Goal: Task Accomplishment & Management: Complete application form

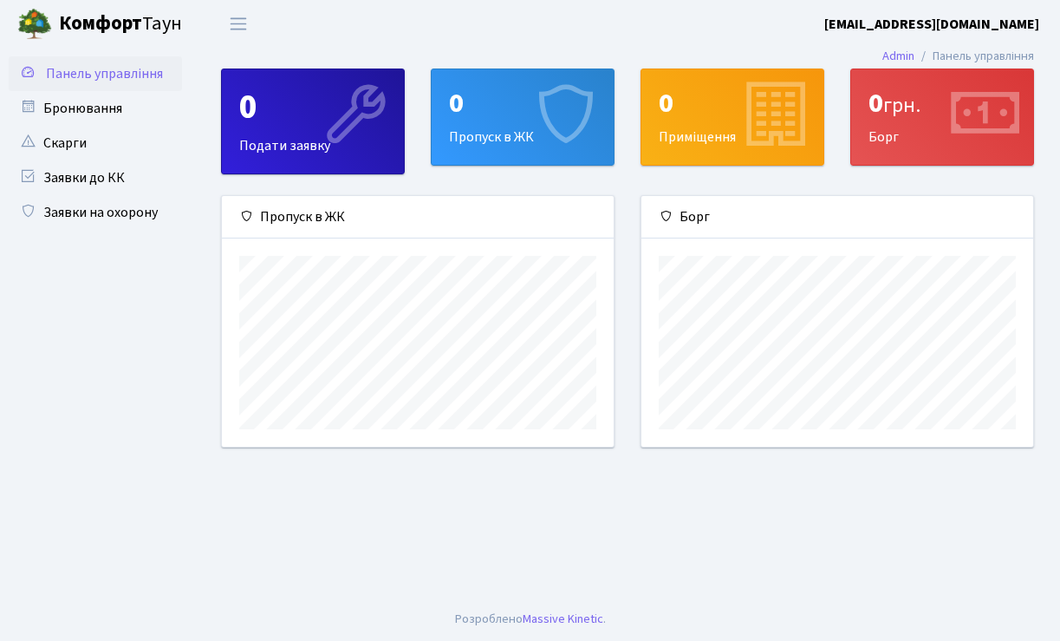
scroll to position [250, 392]
click at [485, 142] on div "0 Пропуск в ЖК" at bounding box center [523, 116] width 182 height 95
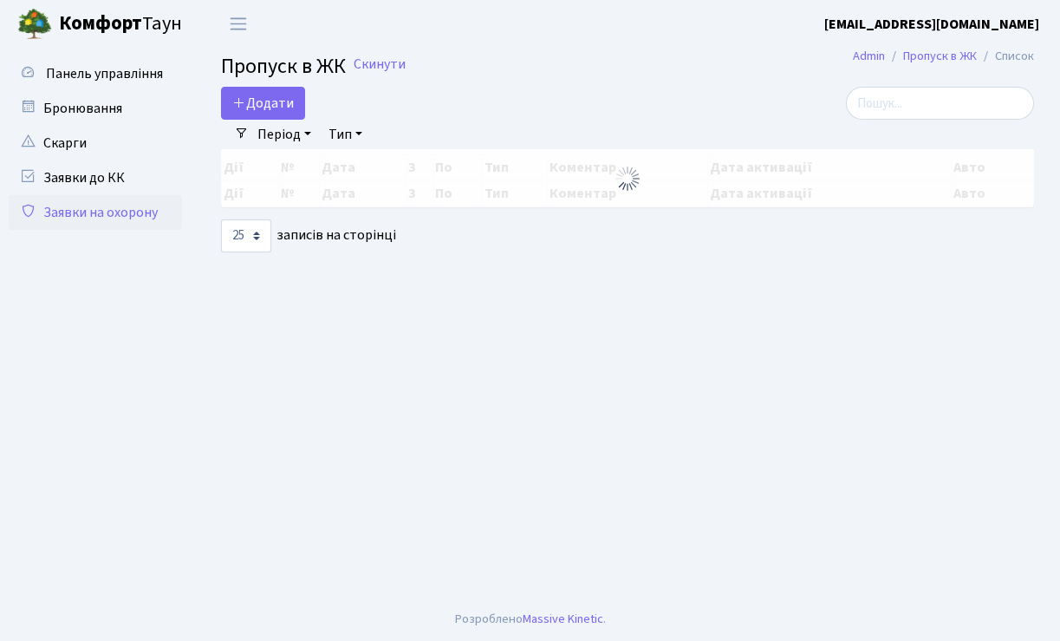
select select "25"
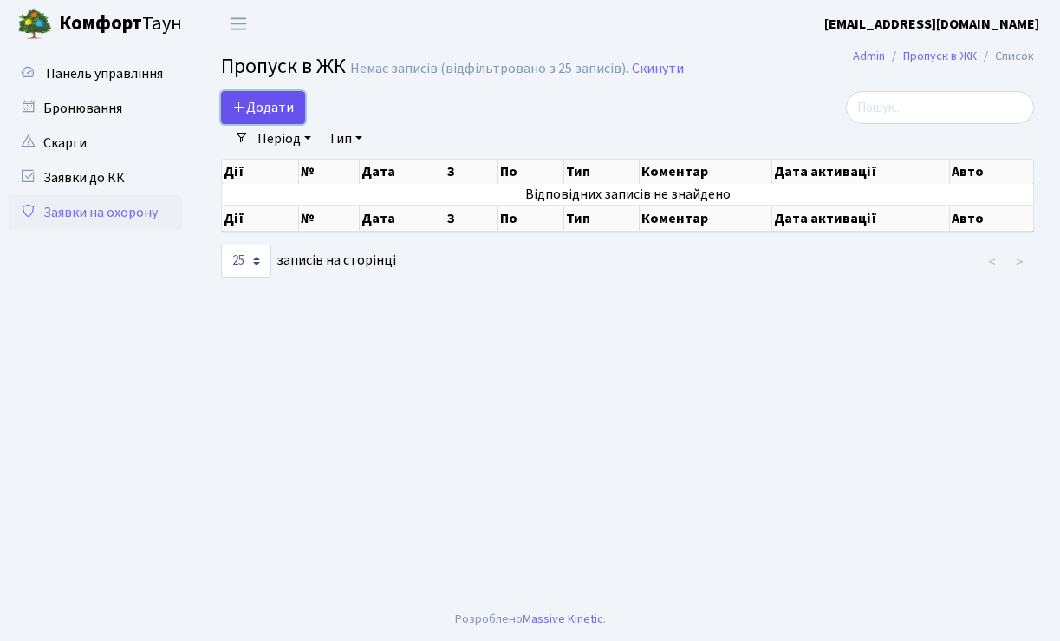
click at [259, 110] on span "Додати" at bounding box center [263, 107] width 62 height 19
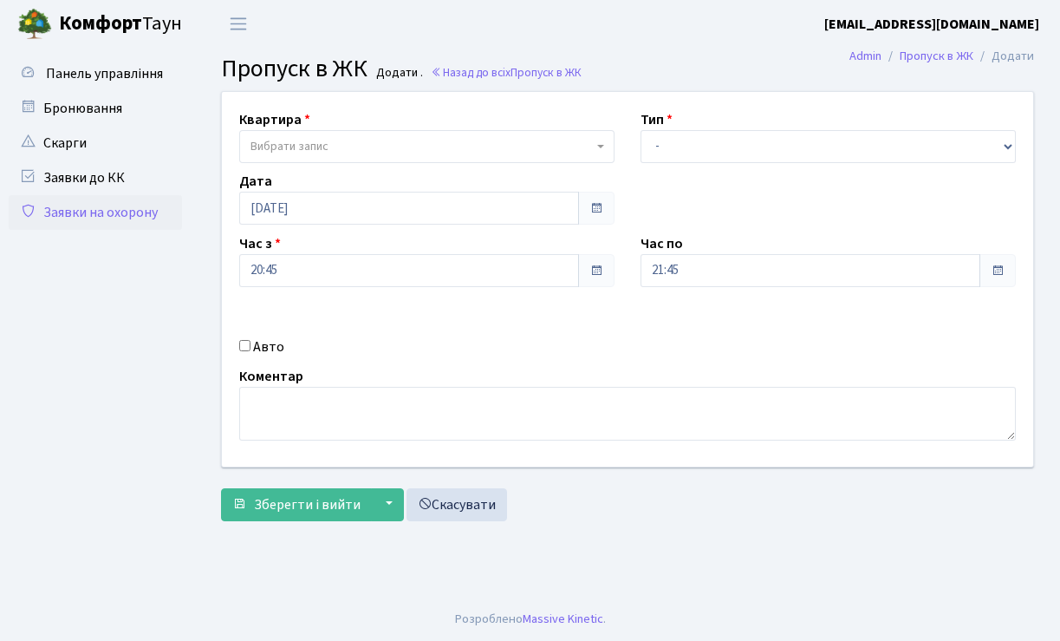
click at [243, 347] on input "Авто" at bounding box center [244, 345] width 11 height 11
checkbox input "true"
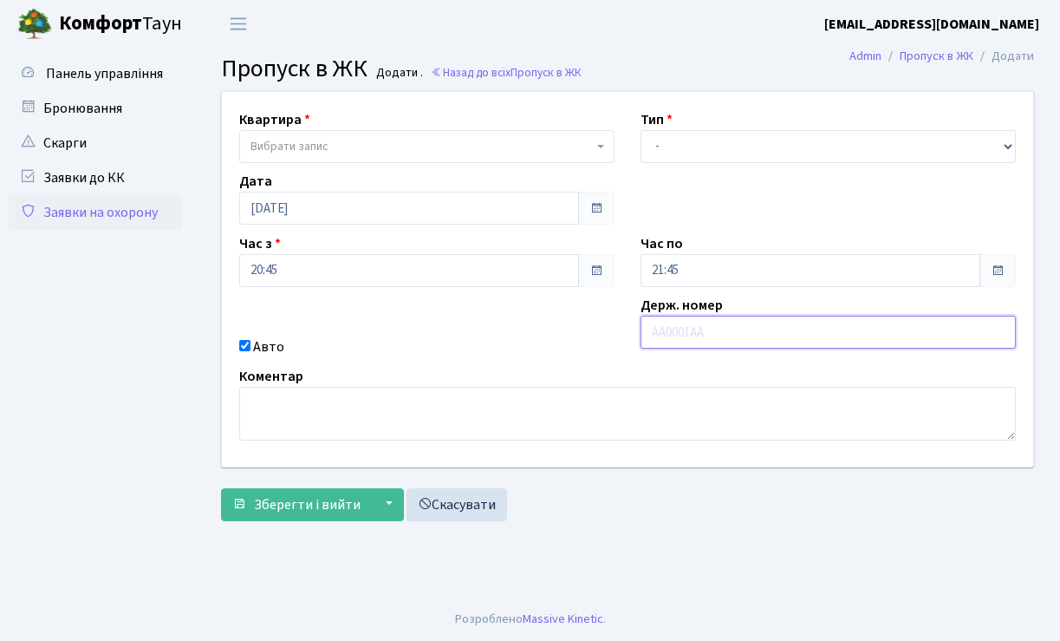
type input "в"
type input "ВН2424КР"
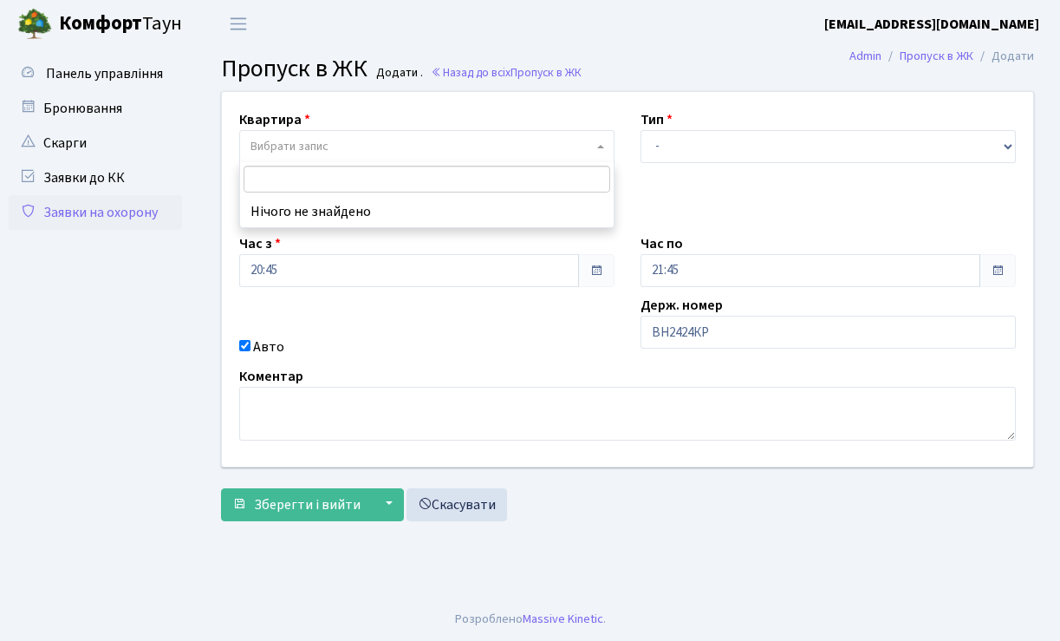
click at [422, 143] on span "Вибрати запис" at bounding box center [421, 146] width 342 height 17
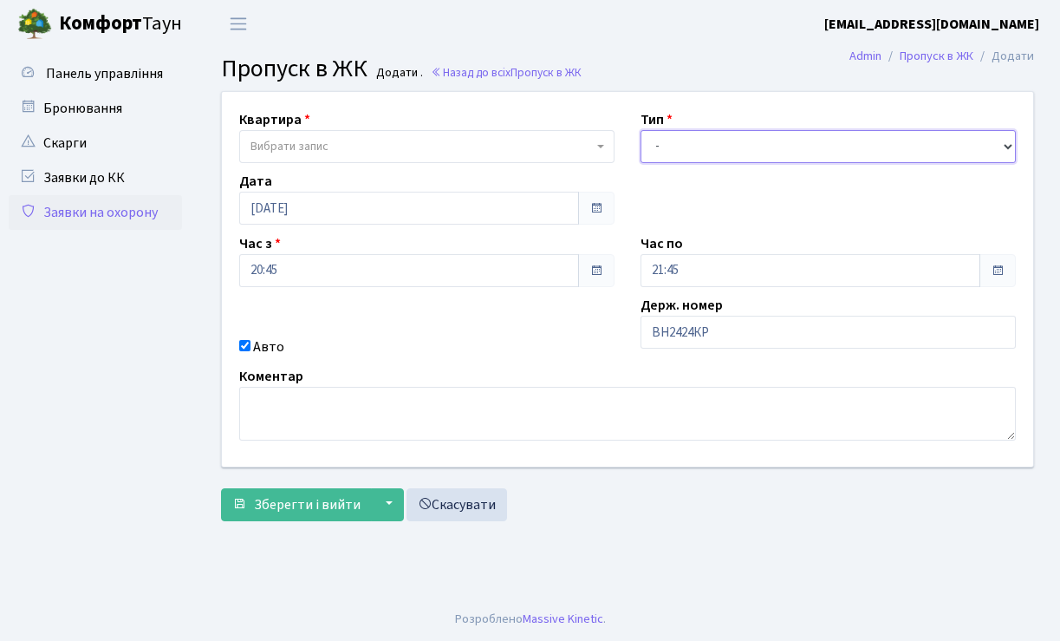
click at [1009, 140] on select "- Доставка Таксі Гості Сервіс" at bounding box center [828, 146] width 375 height 33
select select "3"
click at [641, 130] on select "- Доставка Таксі Гості Сервіс" at bounding box center [828, 146] width 375 height 33
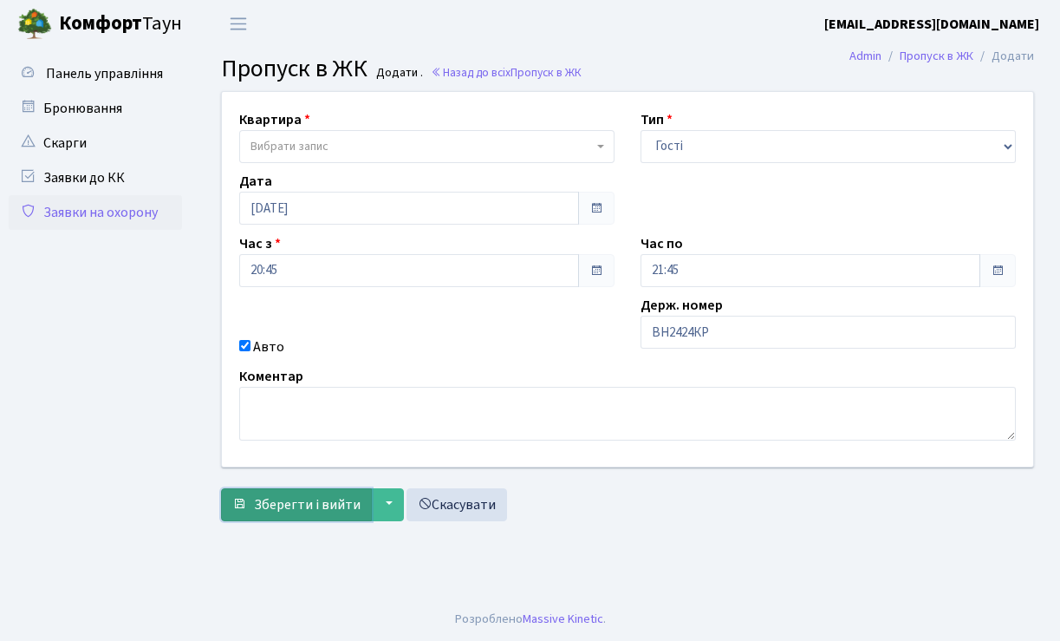
click at [322, 506] on span "Зберегти і вийти" at bounding box center [307, 504] width 107 height 19
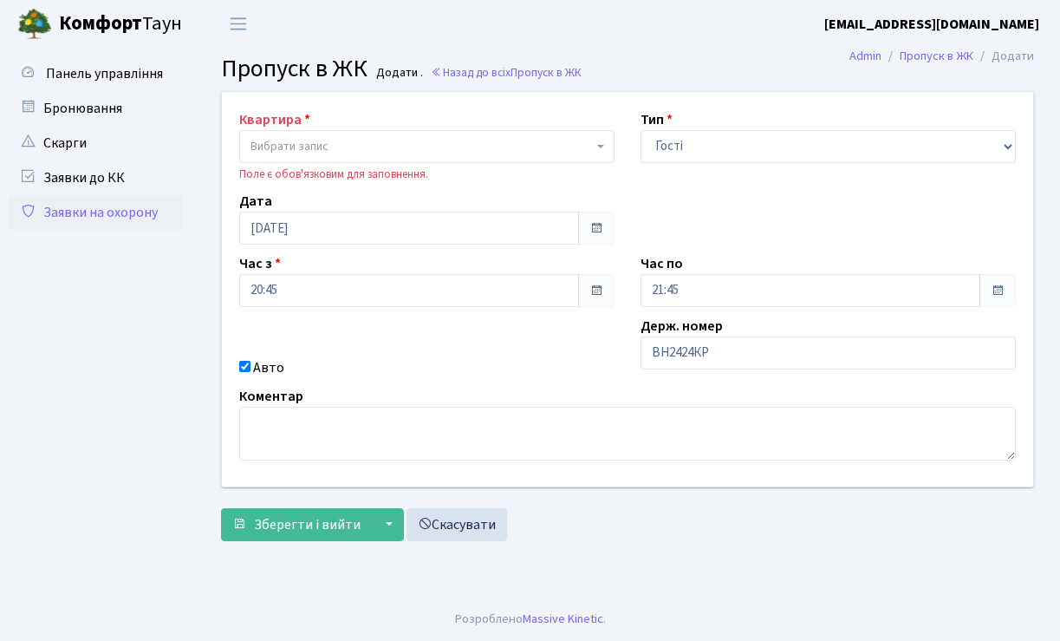
click at [601, 146] on b at bounding box center [600, 146] width 7 height 3
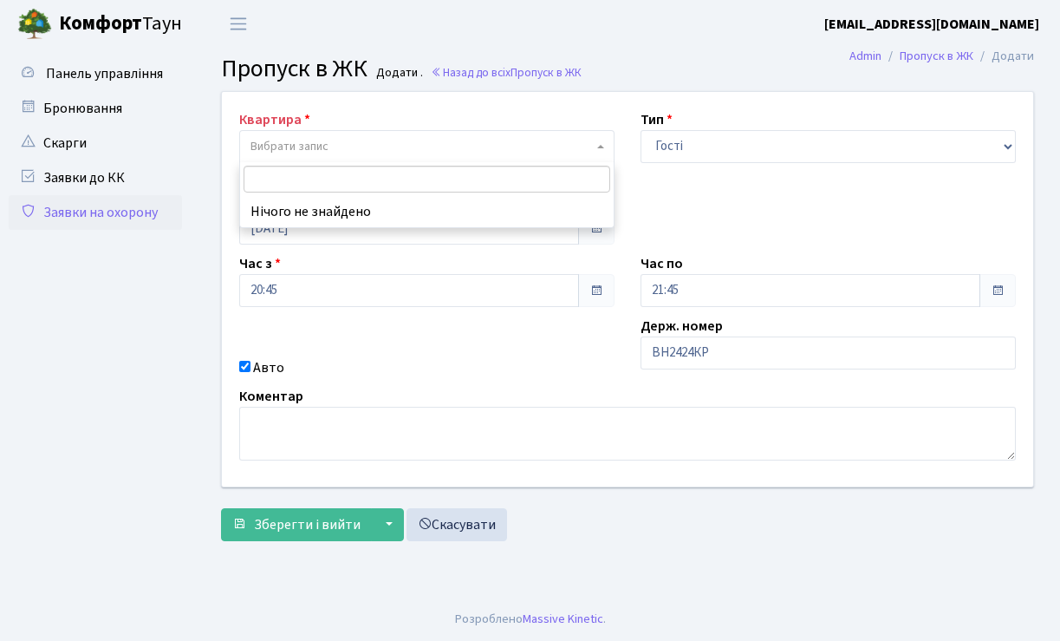
click at [459, 184] on input "search" at bounding box center [427, 179] width 367 height 27
type input "72"
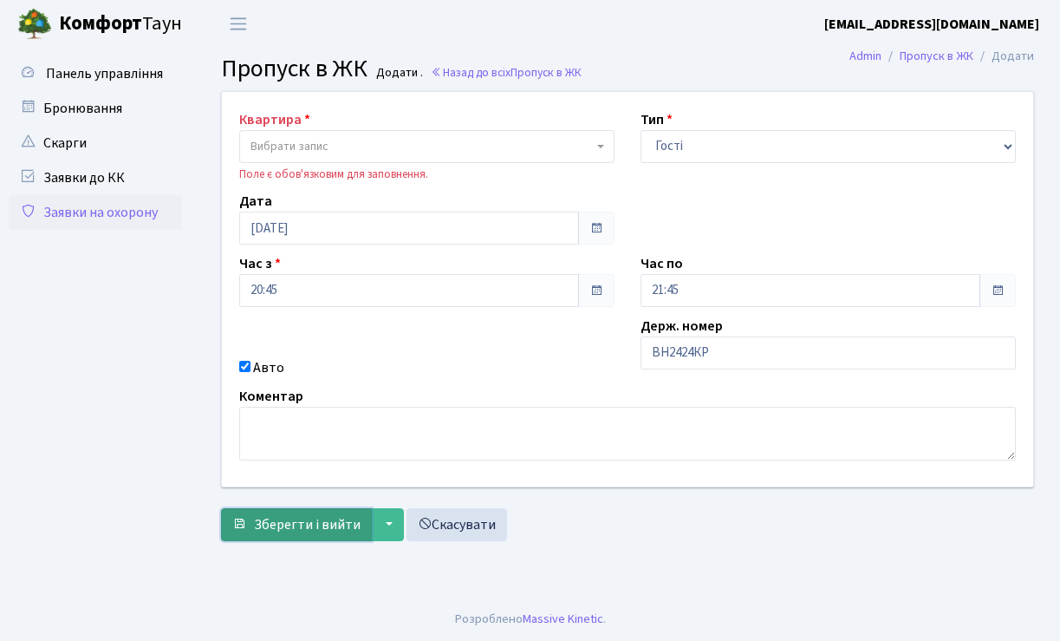
click at [334, 530] on span "Зберегти і вийти" at bounding box center [307, 524] width 107 height 19
click at [602, 146] on b at bounding box center [600, 146] width 7 height 3
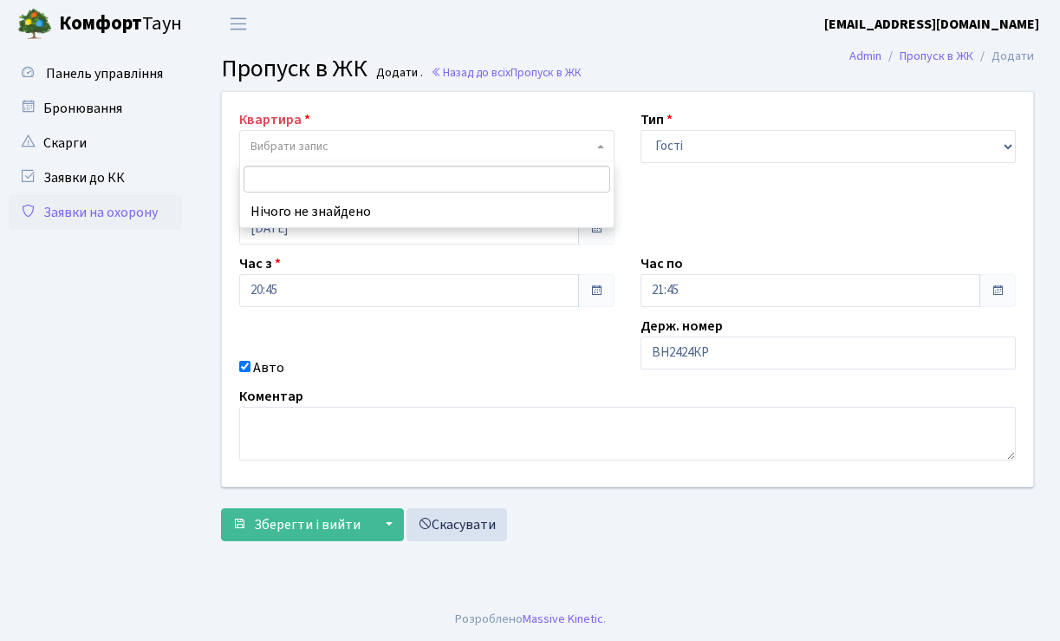
click at [404, 179] on input "search" at bounding box center [427, 179] width 367 height 27
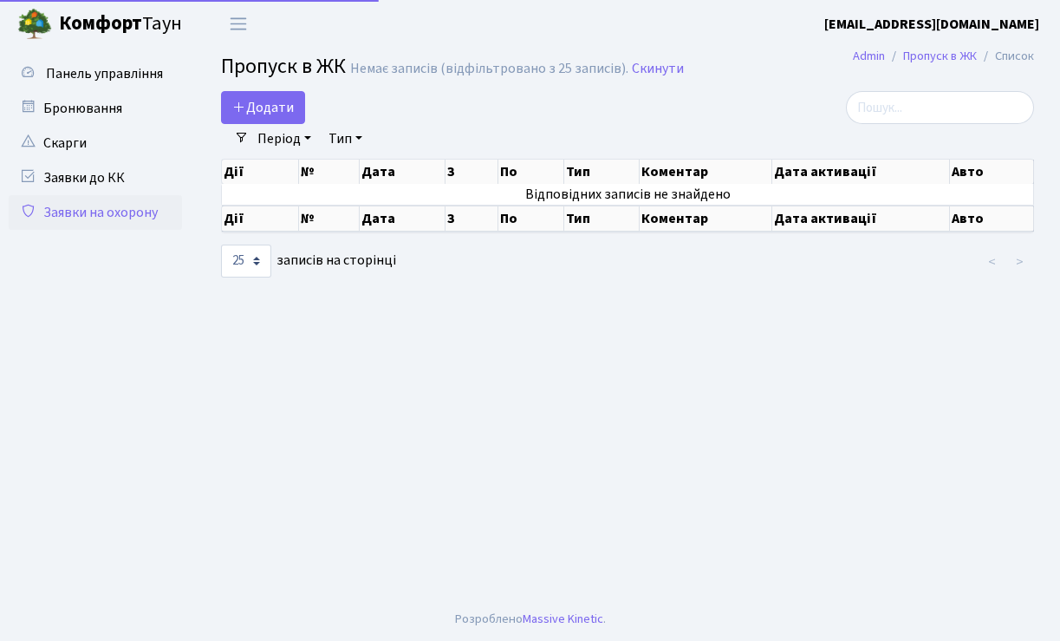
select select "25"
click at [240, 218] on th "Дії" at bounding box center [260, 218] width 77 height 26
click at [259, 267] on select "10 25 50 100 250 500 1,000" at bounding box center [246, 260] width 50 height 33
click at [221, 244] on select "10 25 50 100 250 500 1,000" at bounding box center [246, 260] width 50 height 33
click at [366, 137] on link "Тип" at bounding box center [346, 138] width 48 height 29
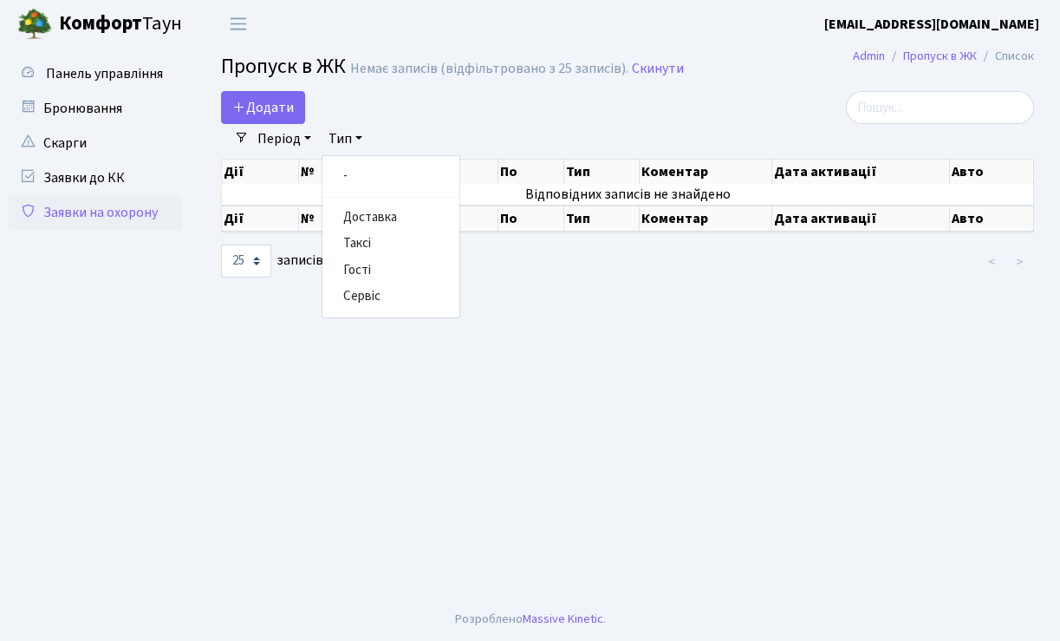
click at [302, 314] on main "Admin Пропуск в ЖК Список Пропуск в ЖК Немає записів (відфільтровано з 25 запис…" at bounding box center [627, 323] width 865 height 550
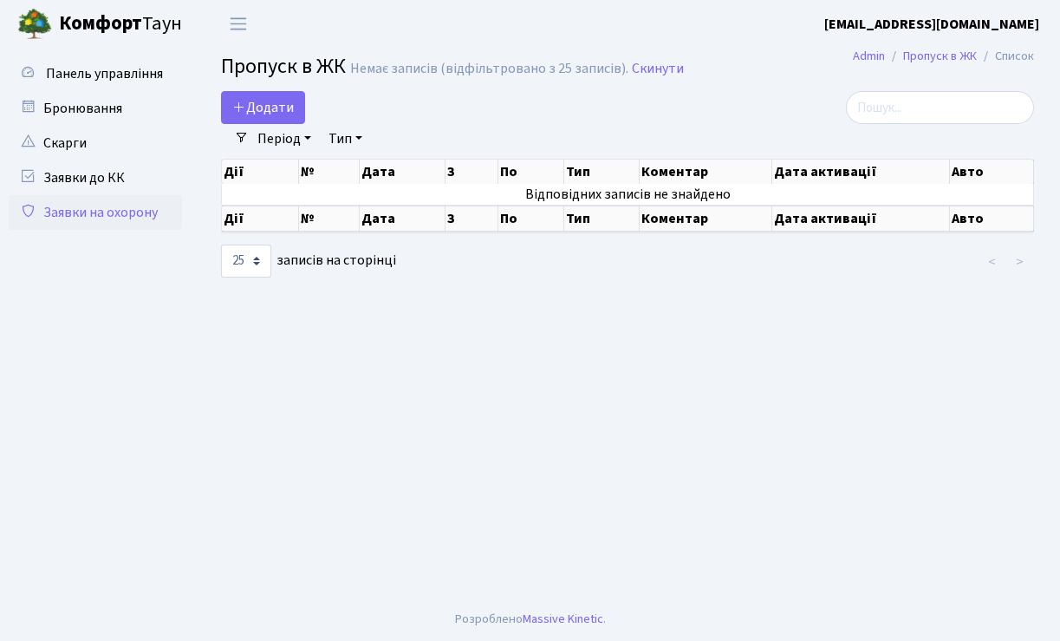
click at [856, 218] on th "Дата активації" at bounding box center [861, 218] width 178 height 26
click at [264, 111] on span "Додати" at bounding box center [263, 107] width 62 height 19
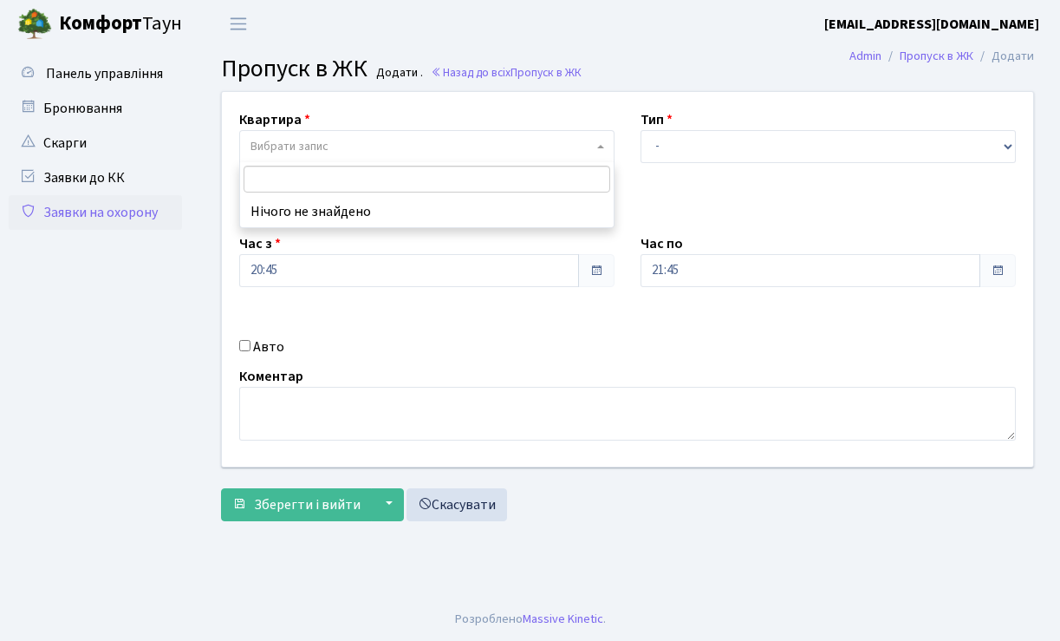
click at [369, 147] on span "Вибрати запис" at bounding box center [421, 146] width 342 height 17
type input "квартира"
click at [1006, 147] on select "- Доставка Таксі Гості Сервіс" at bounding box center [828, 146] width 375 height 33
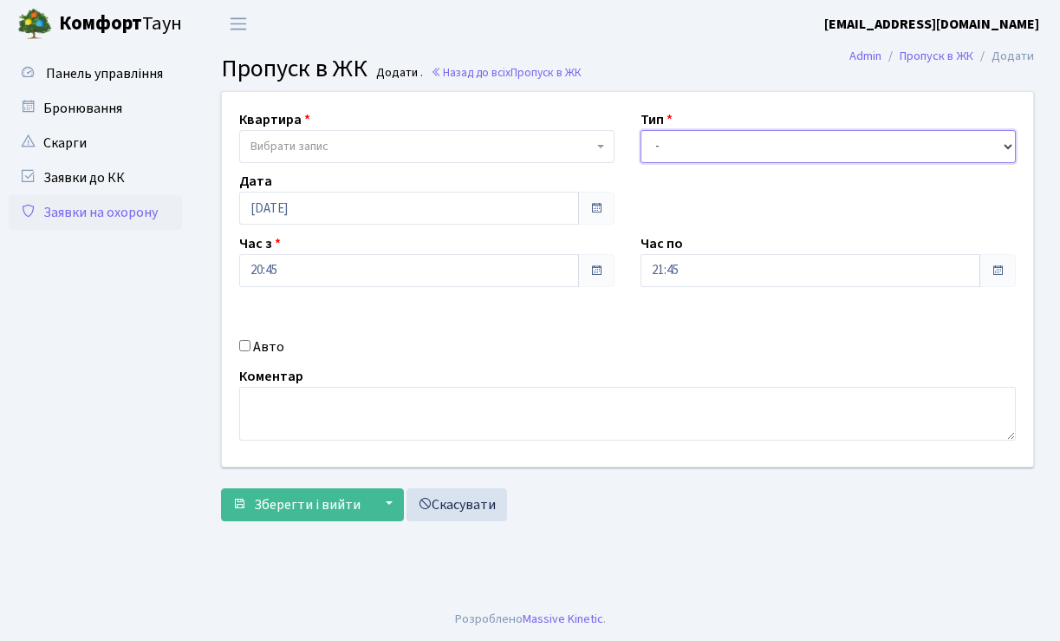
select select "3"
click at [641, 130] on select "- Доставка Таксі Гості Сервіс" at bounding box center [828, 146] width 375 height 33
click at [250, 348] on input "Авто" at bounding box center [244, 345] width 11 height 11
checkbox input "true"
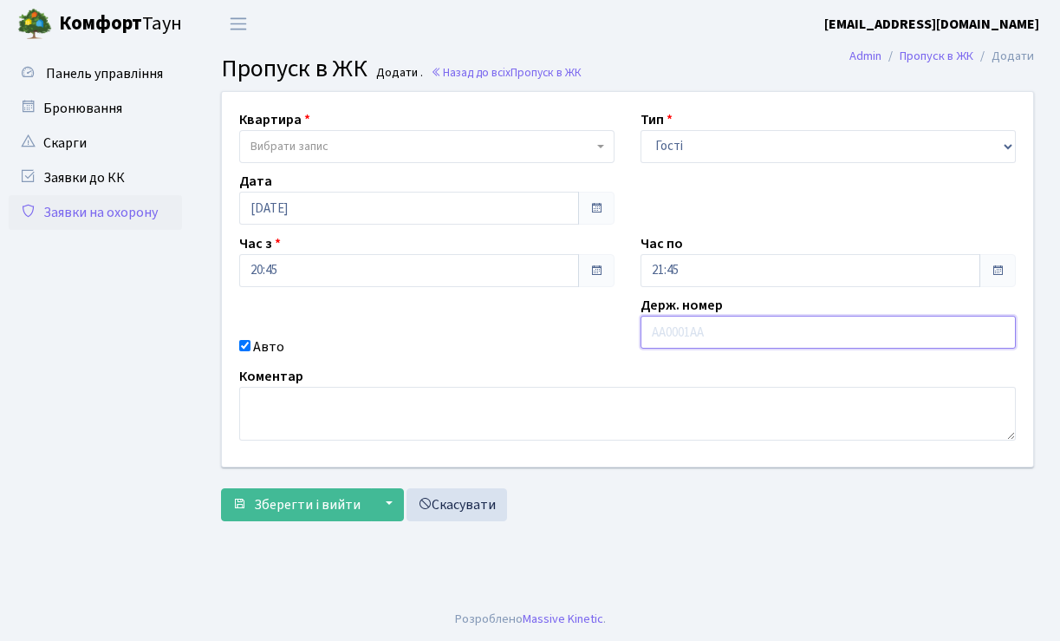
click at [670, 339] on input "text" at bounding box center [828, 332] width 375 height 33
type input "ВН2424КР"
click at [602, 148] on span at bounding box center [602, 146] width 3 height 33
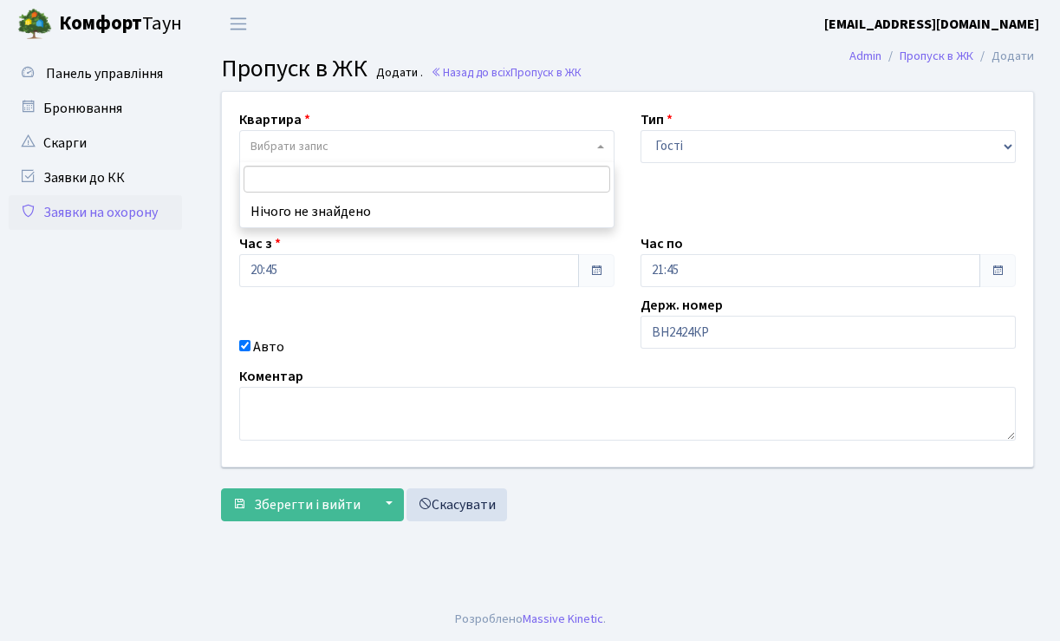
click at [540, 212] on li "Нічого не знайдено" at bounding box center [427, 211] width 374 height 31
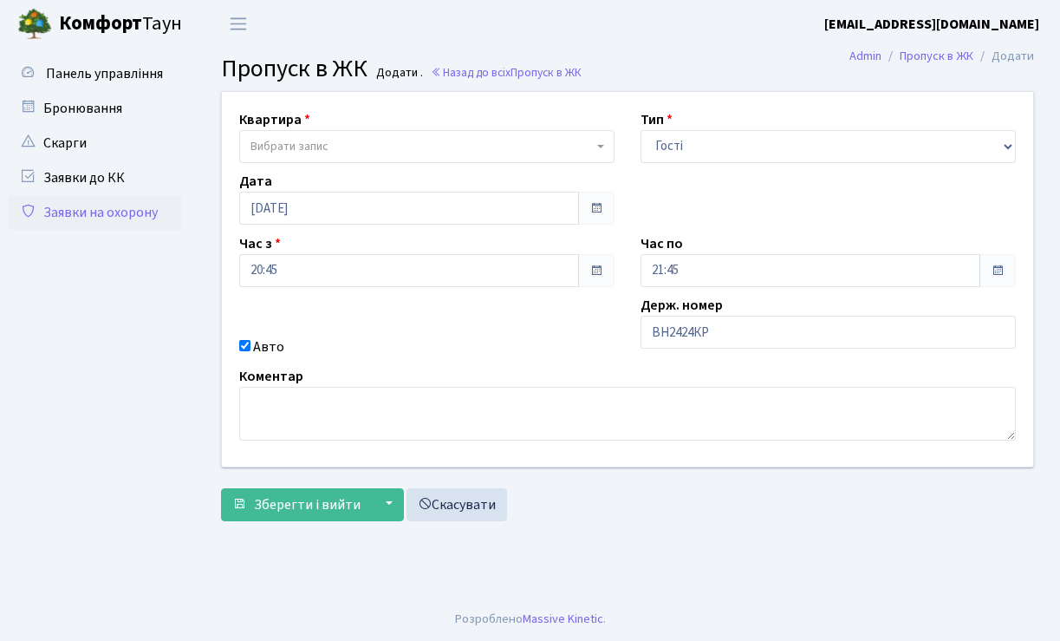
click at [595, 146] on span "Вибрати запис" at bounding box center [426, 146] width 375 height 33
click at [308, 503] on span "Зберегти і вийти" at bounding box center [307, 504] width 107 height 19
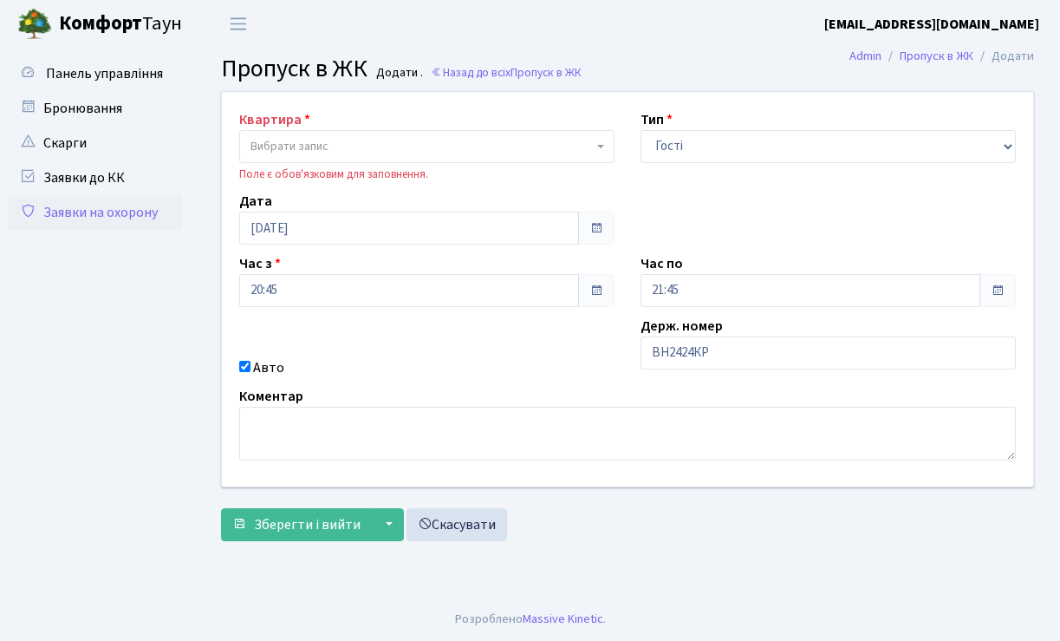
click at [272, 120] on label "Квартира" at bounding box center [274, 119] width 71 height 21
click at [304, 116] on label "Квартира" at bounding box center [274, 119] width 71 height 21
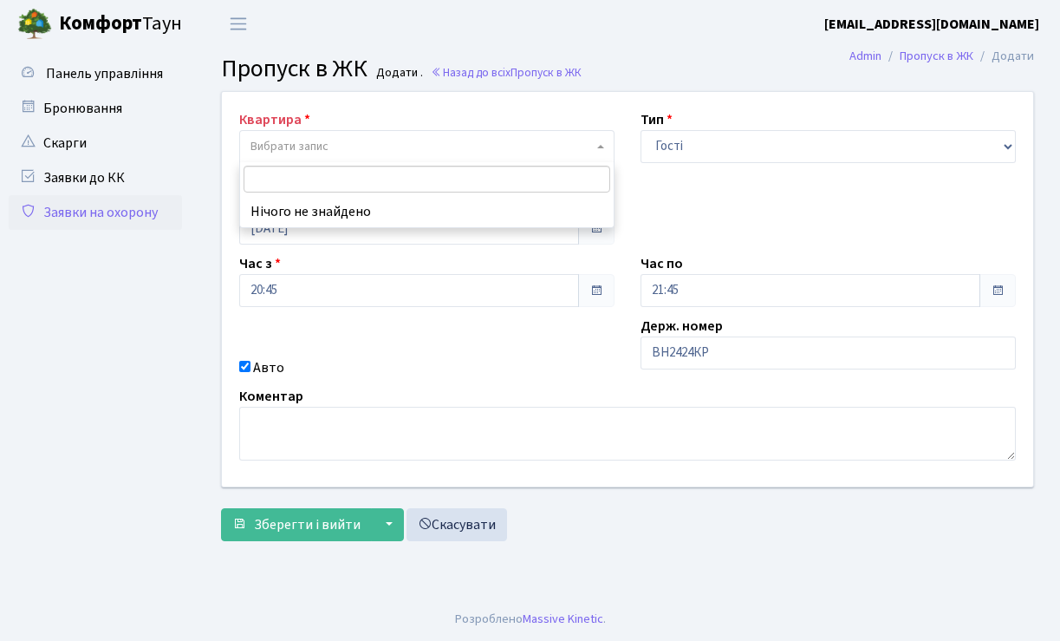
click at [272, 143] on span "Вибрати запис" at bounding box center [289, 146] width 78 height 17
type input "кварттира 72"
click at [303, 519] on span "Зберегти і вийти" at bounding box center [307, 524] width 107 height 19
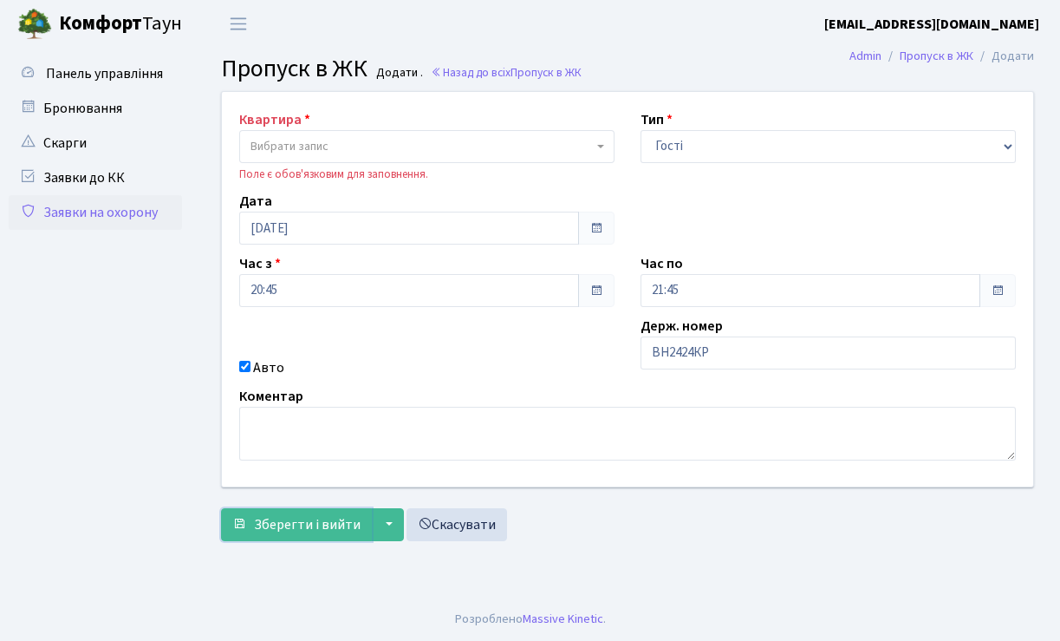
click at [303, 519] on span "Зберегти і вийти" at bounding box center [307, 524] width 107 height 19
click at [101, 181] on link "Заявки до КК" at bounding box center [95, 177] width 173 height 35
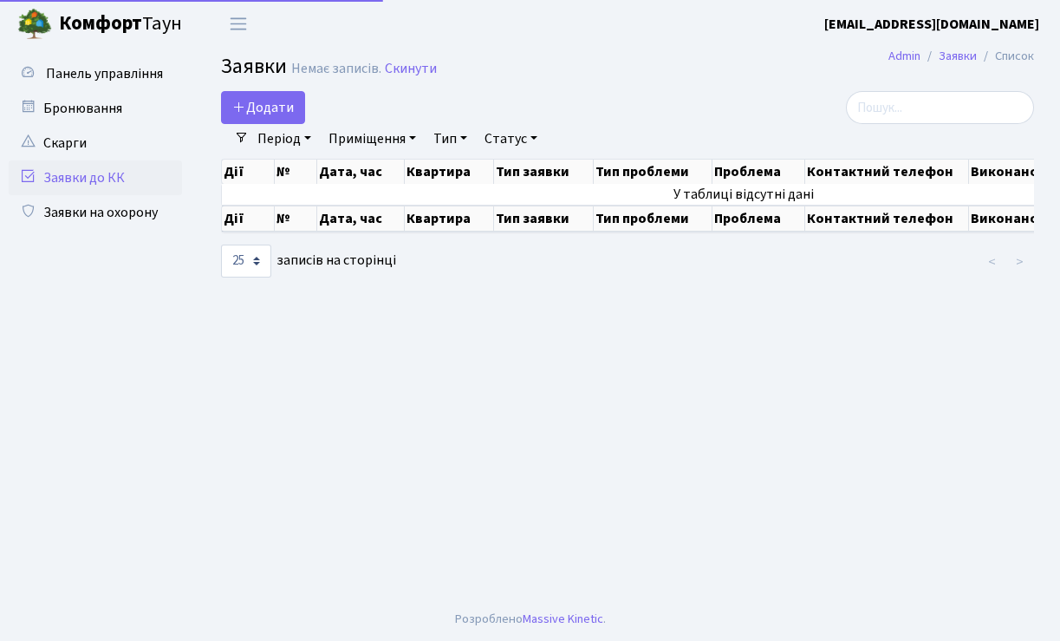
select select "25"
click at [336, 222] on th "Дата, час" at bounding box center [361, 218] width 88 height 26
click at [468, 135] on link "Тип" at bounding box center [450, 138] width 48 height 29
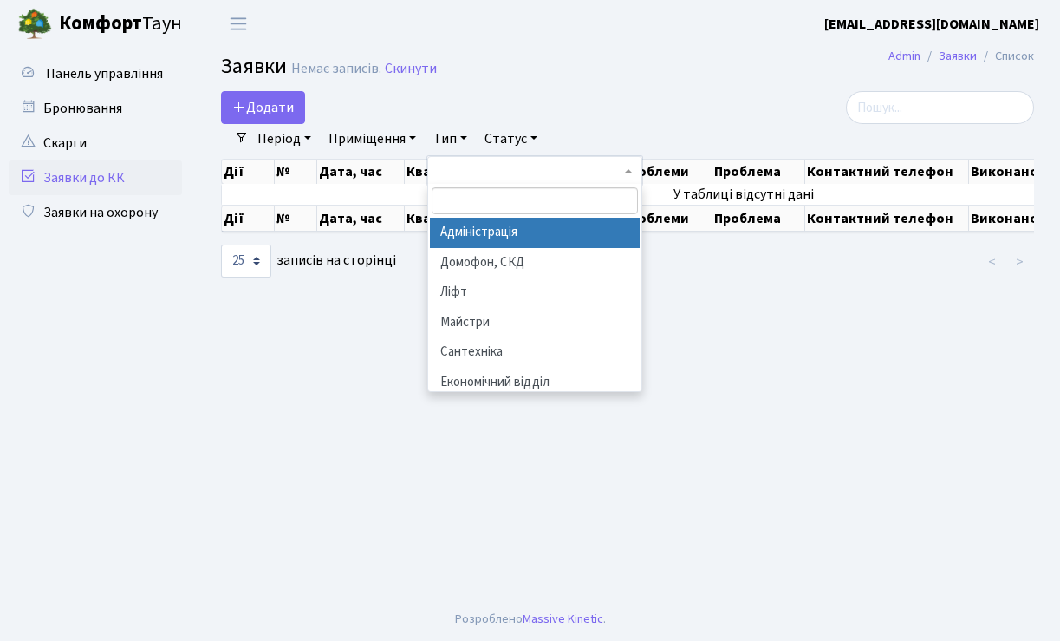
click at [419, 136] on link "Приміщення" at bounding box center [372, 138] width 101 height 29
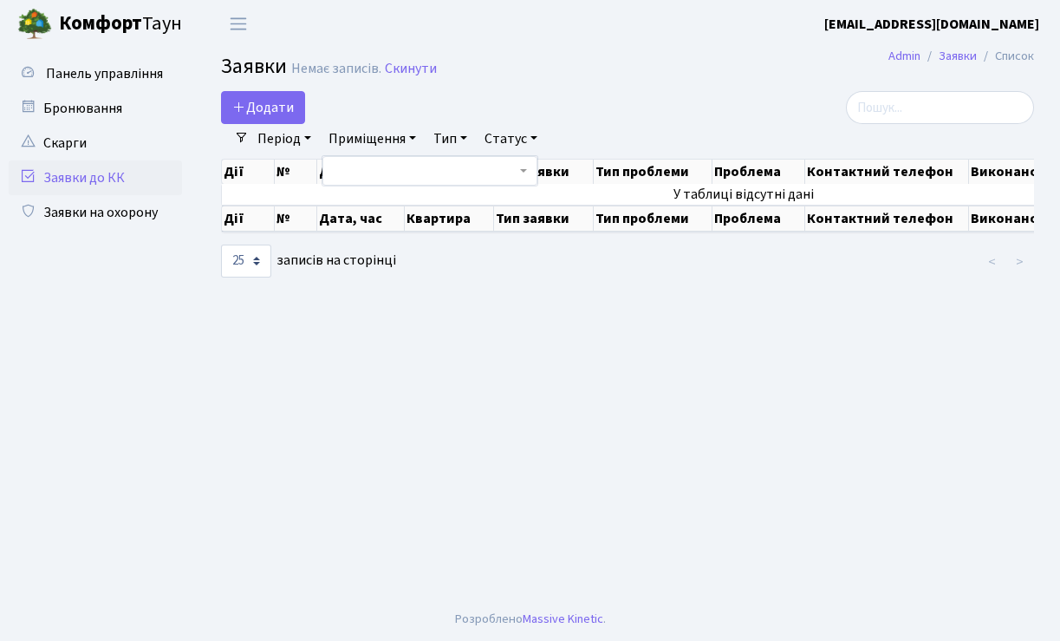
click at [309, 134] on link "Період" at bounding box center [284, 138] width 68 height 29
click at [570, 295] on main "Admin Заявки Список Заявки Немає записів. Скинути Додати Фільтри Період [DATE] …" at bounding box center [627, 323] width 865 height 550
click at [105, 114] on link "Бронювання" at bounding box center [95, 108] width 173 height 35
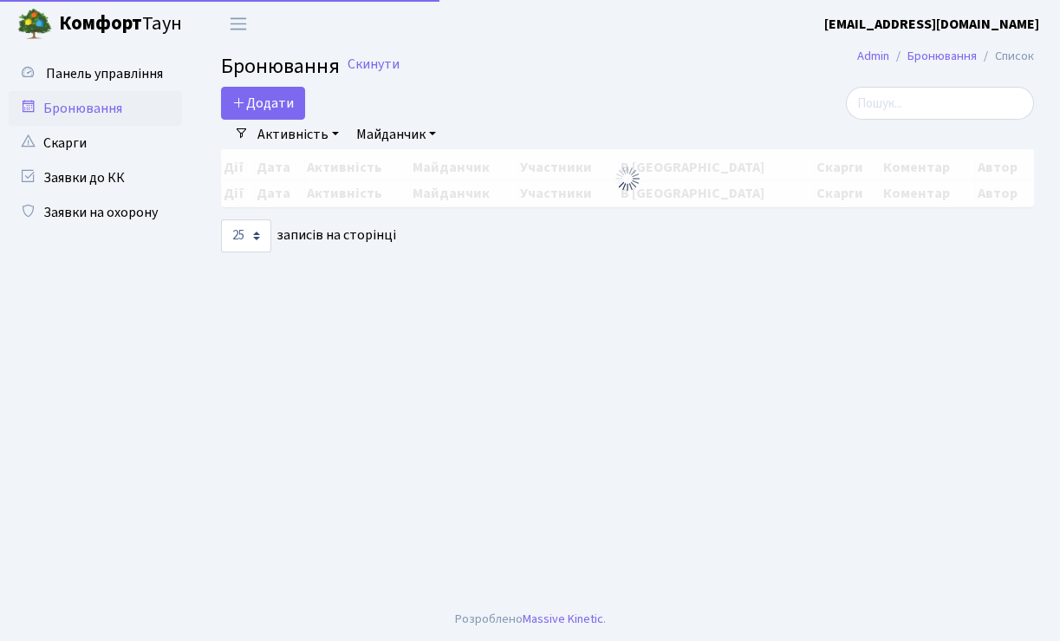
select select "25"
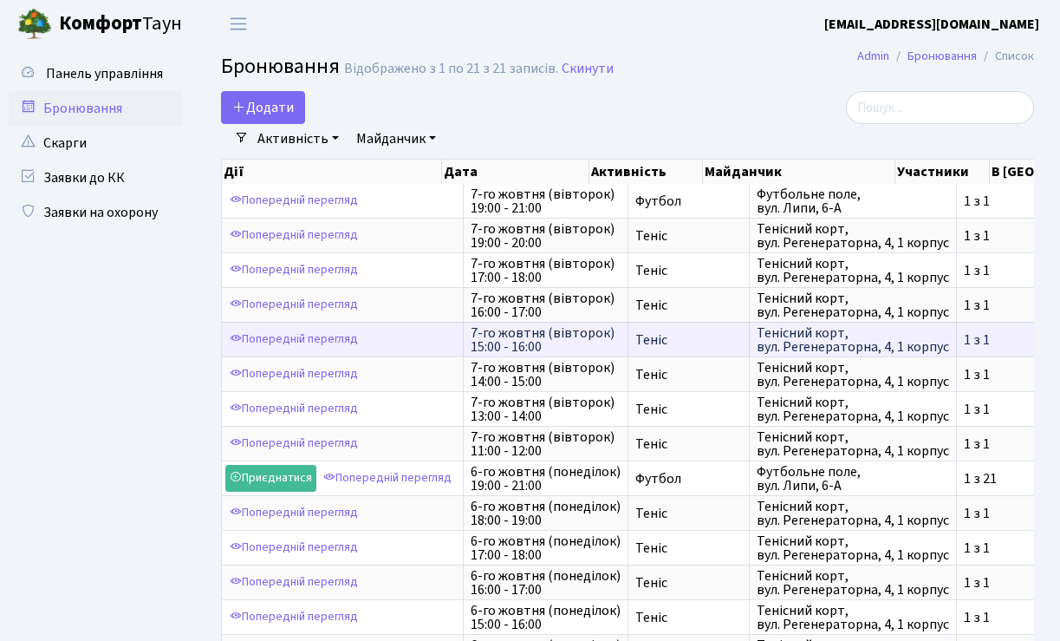
scroll to position [3, 0]
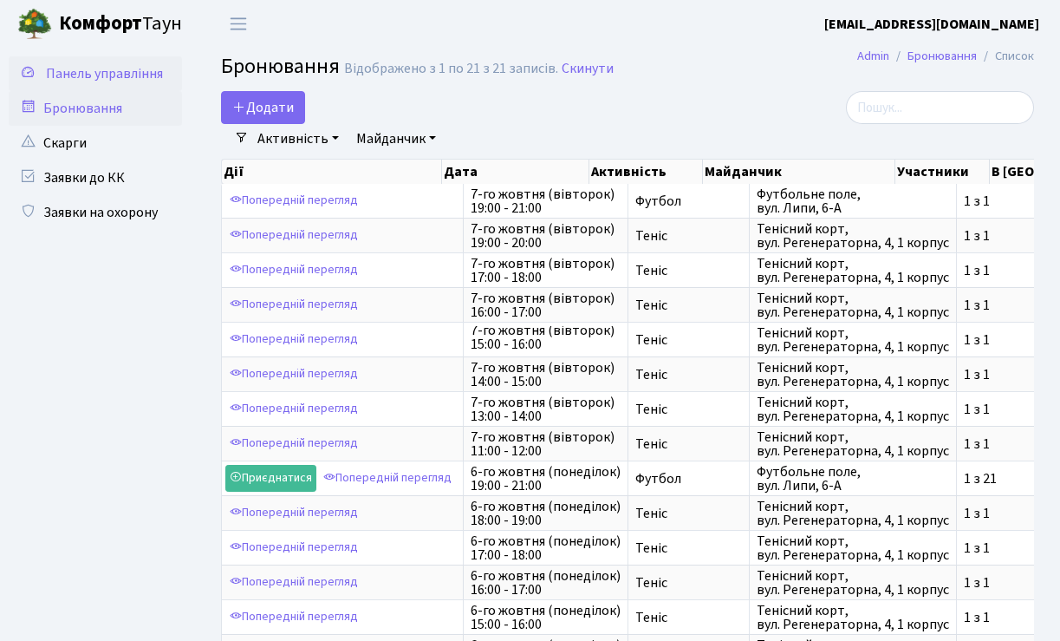
click at [136, 78] on span "Панель управління" at bounding box center [104, 73] width 117 height 19
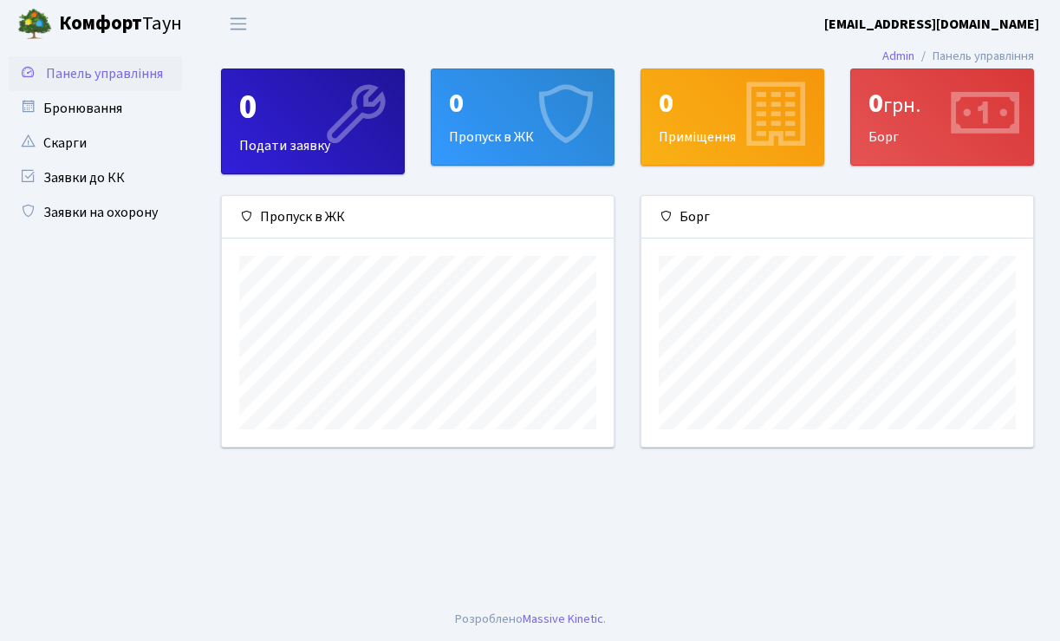
scroll to position [250, 392]
click at [513, 128] on div "0 Пропуск в ЖК" at bounding box center [523, 116] width 182 height 95
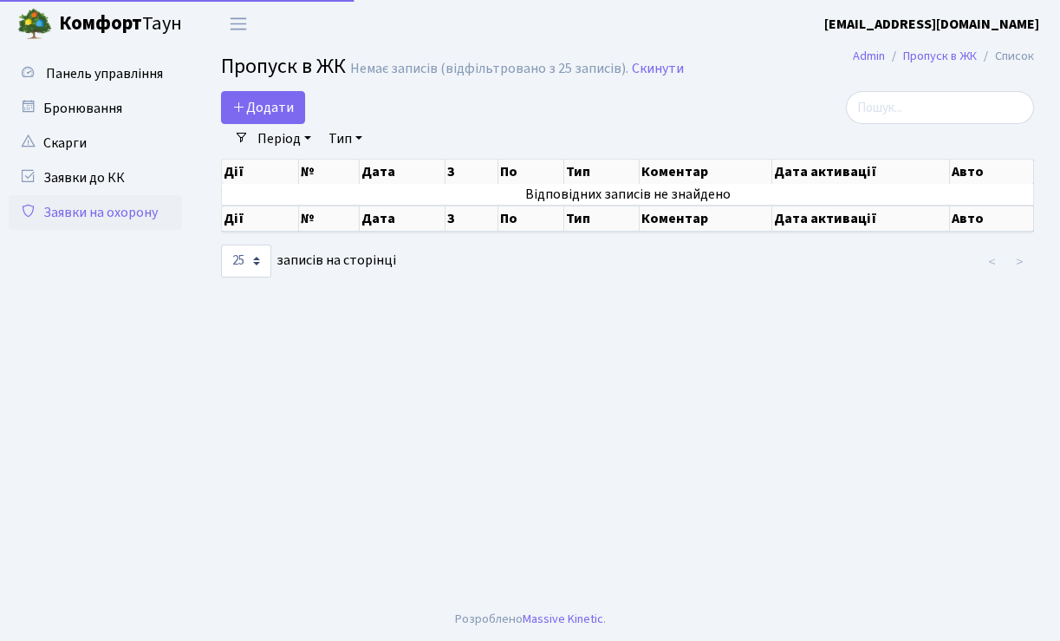
select select "25"
click at [265, 105] on span "Додати" at bounding box center [263, 107] width 62 height 19
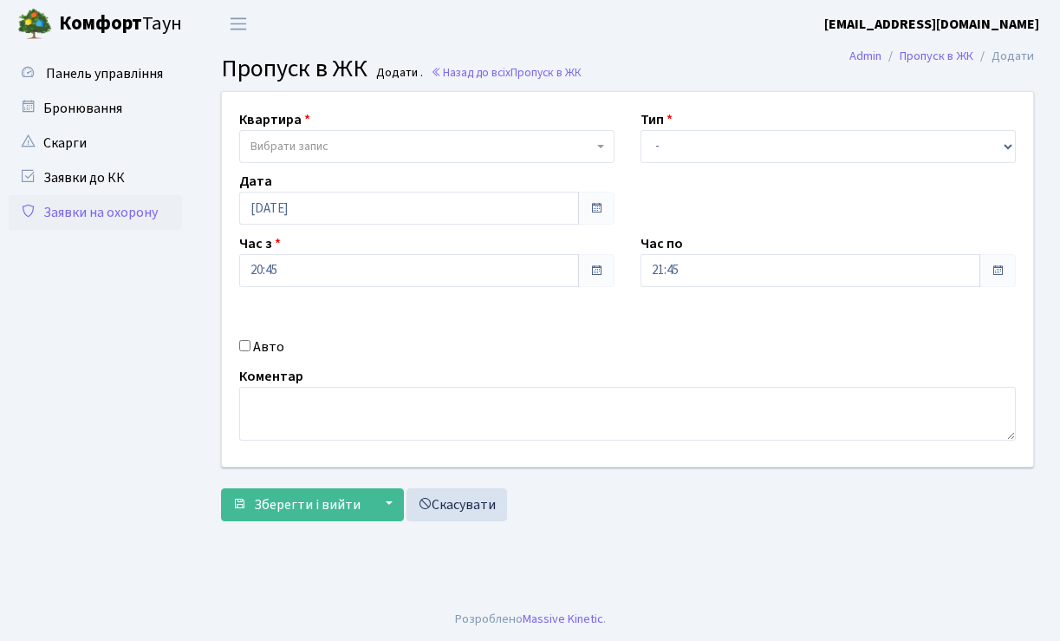
click at [279, 144] on span "Вибрати запис" at bounding box center [289, 146] width 78 height 17
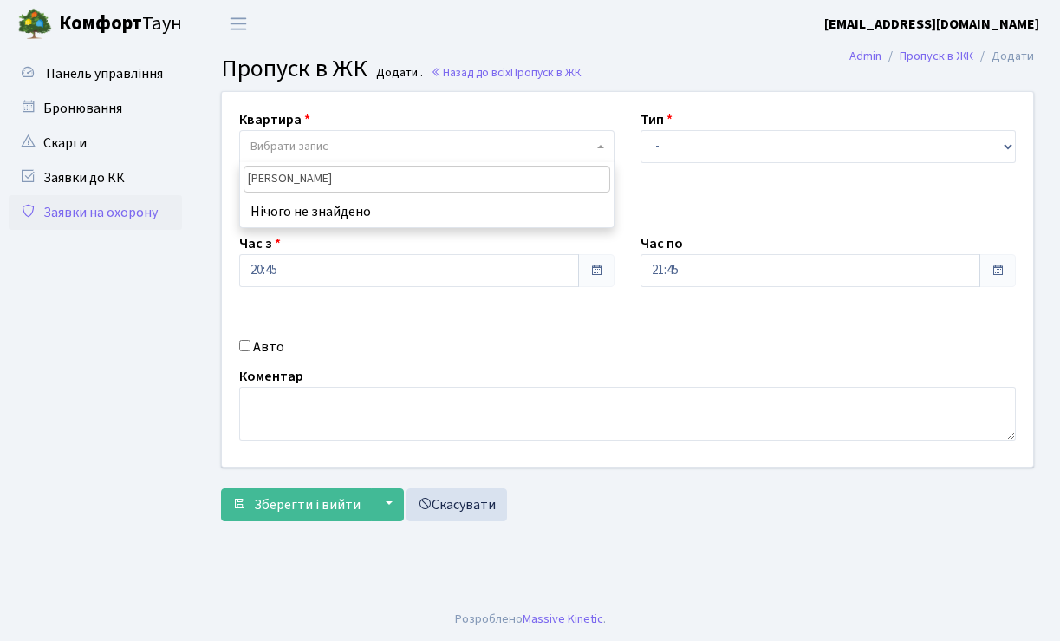
type input "Березнева 5"
click at [1008, 146] on select "- Доставка Таксі Гості Сервіс" at bounding box center [828, 146] width 375 height 33
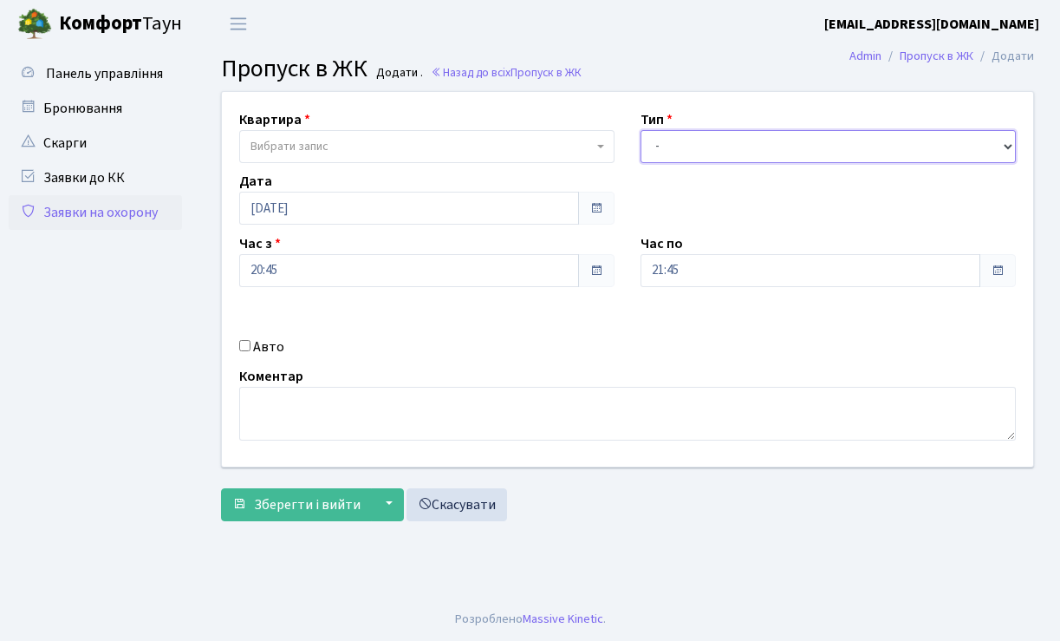
select select "3"
click at [641, 130] on select "- Доставка Таксі Гості Сервіс" at bounding box center [828, 146] width 375 height 33
click at [240, 342] on input "Авто" at bounding box center [244, 345] width 11 height 11
checkbox input "true"
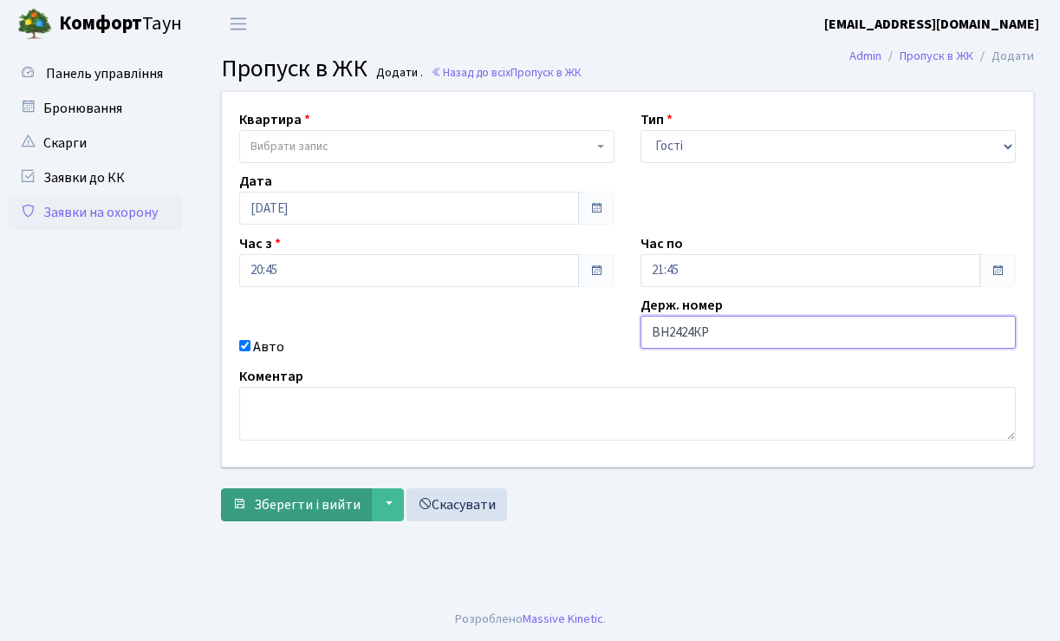
type input "ВН2424КР"
click at [280, 509] on span "Зберегти і вийти" at bounding box center [307, 504] width 107 height 19
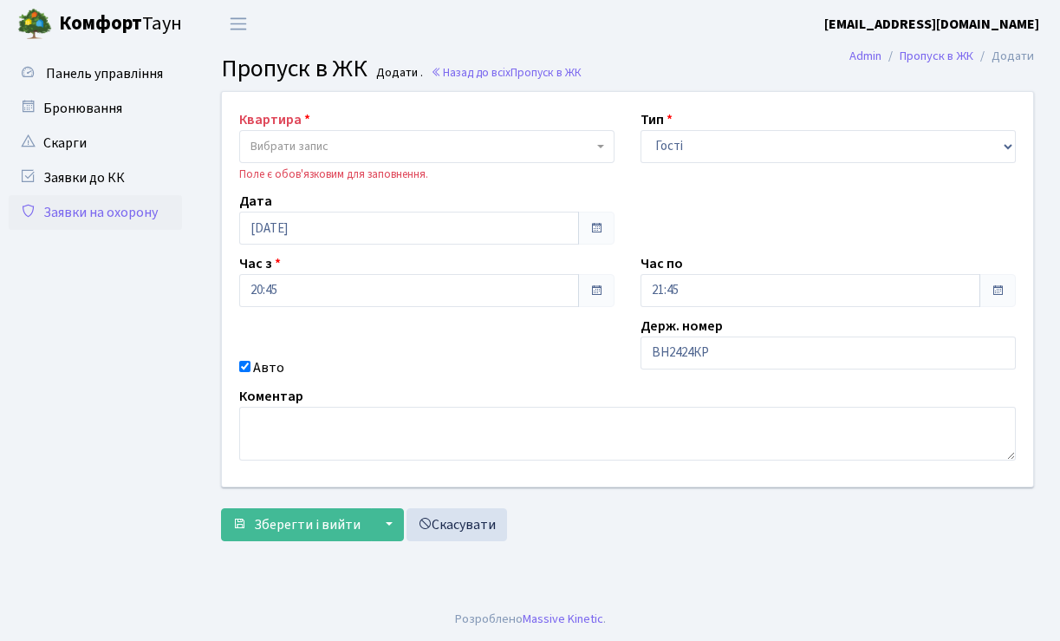
click at [998, 293] on span at bounding box center [998, 290] width 14 height 14
click at [1004, 290] on span at bounding box center [998, 290] width 14 height 14
click at [844, 296] on input "21:45" at bounding box center [811, 290] width 340 height 33
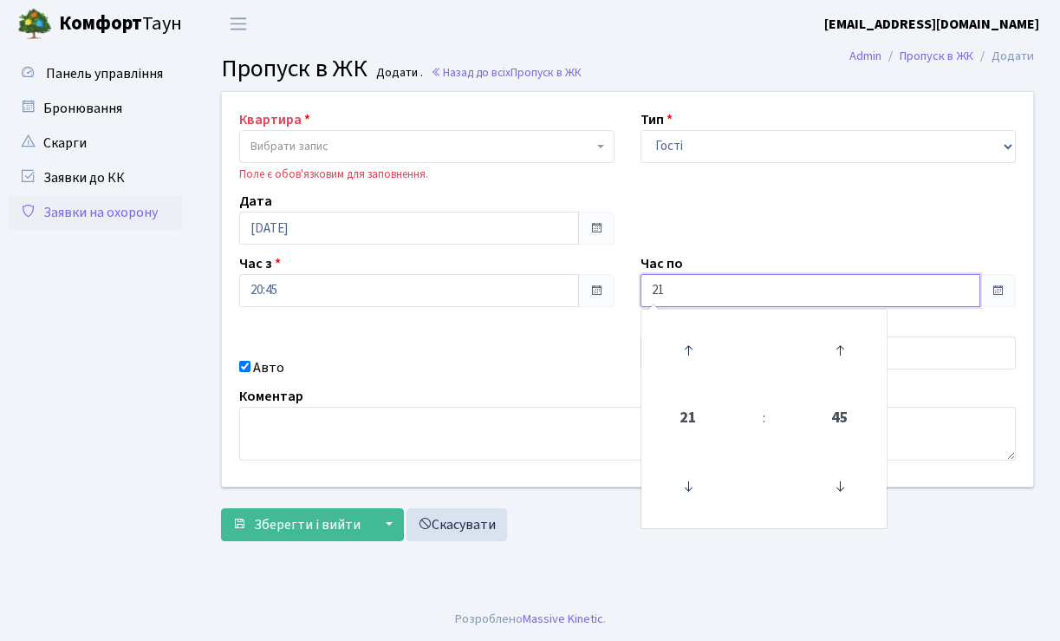
type input "2"
click at [688, 489] on icon at bounding box center [688, 486] width 47 height 47
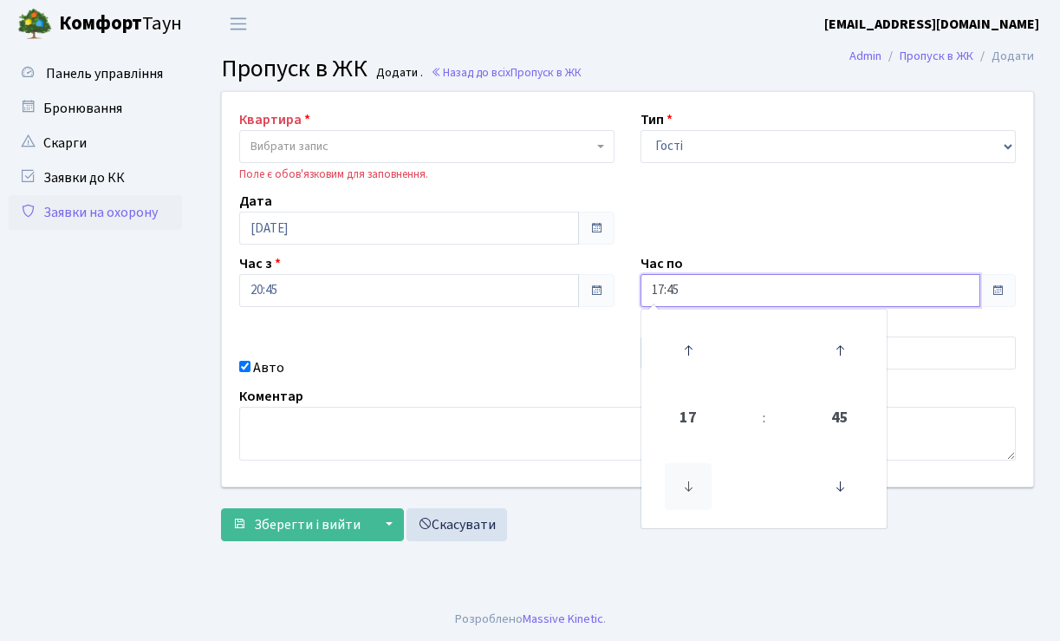
click at [688, 489] on icon at bounding box center [688, 486] width 47 height 47
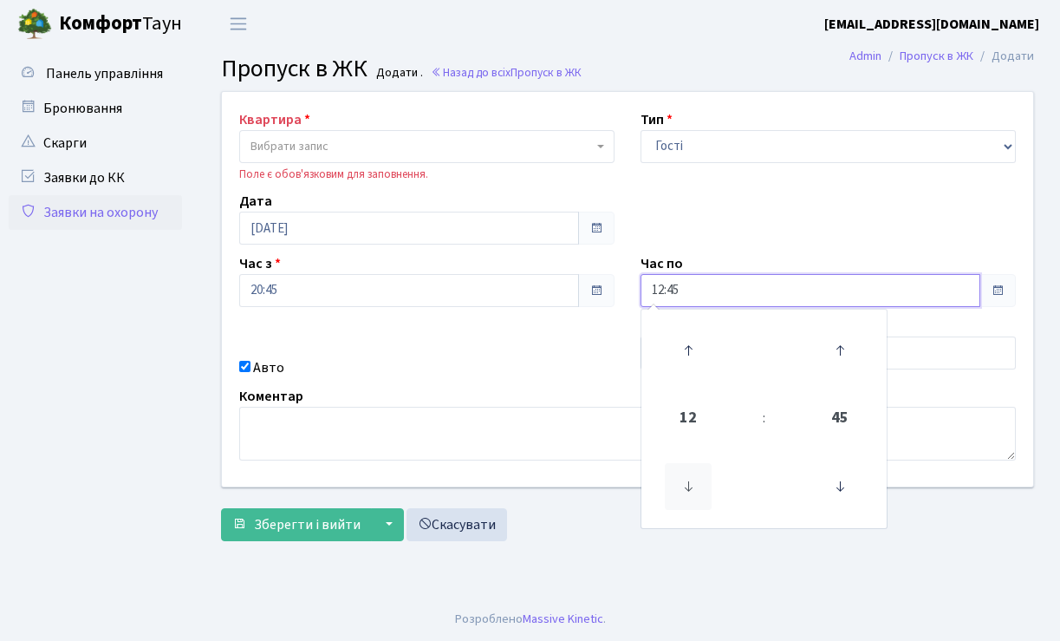
click at [688, 489] on icon at bounding box center [688, 486] width 47 height 47
click at [684, 356] on icon at bounding box center [688, 350] width 47 height 47
click at [836, 349] on icon at bounding box center [839, 350] width 47 height 47
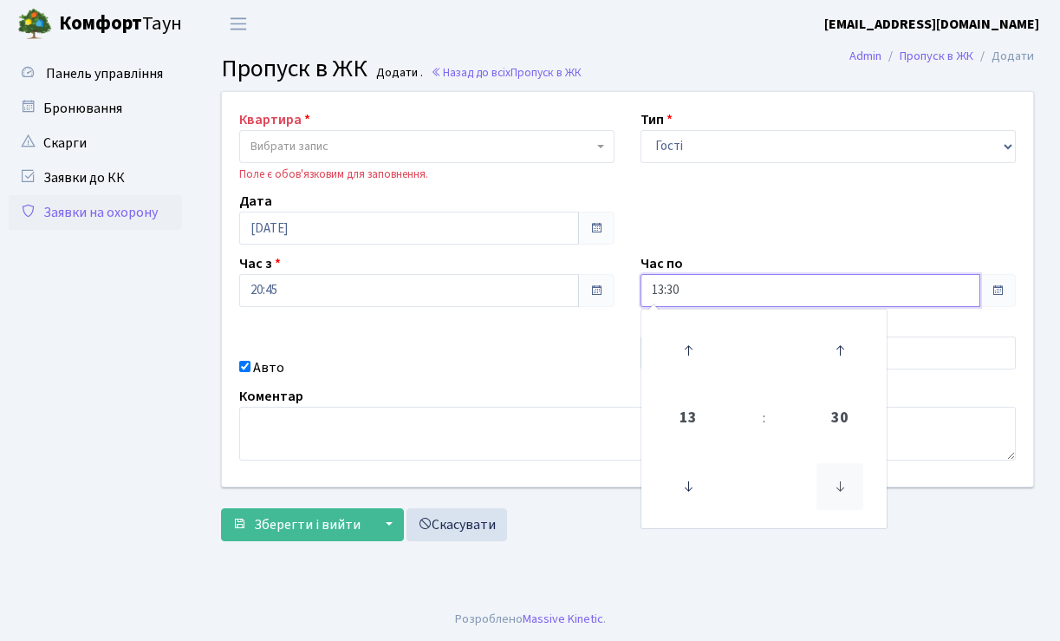
click at [842, 486] on icon at bounding box center [839, 486] width 47 height 47
type input "13:00"
click at [996, 295] on span at bounding box center [998, 290] width 14 height 14
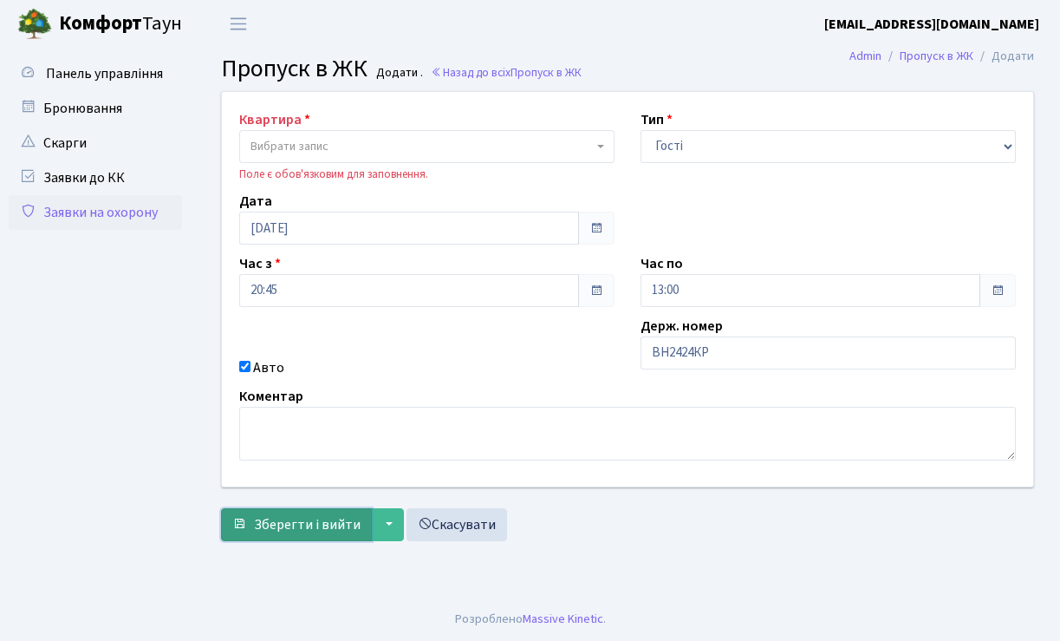
click at [348, 523] on span "Зберегти і вийти" at bounding box center [307, 524] width 107 height 19
click at [322, 139] on span "Вибрати запис" at bounding box center [289, 146] width 78 height 17
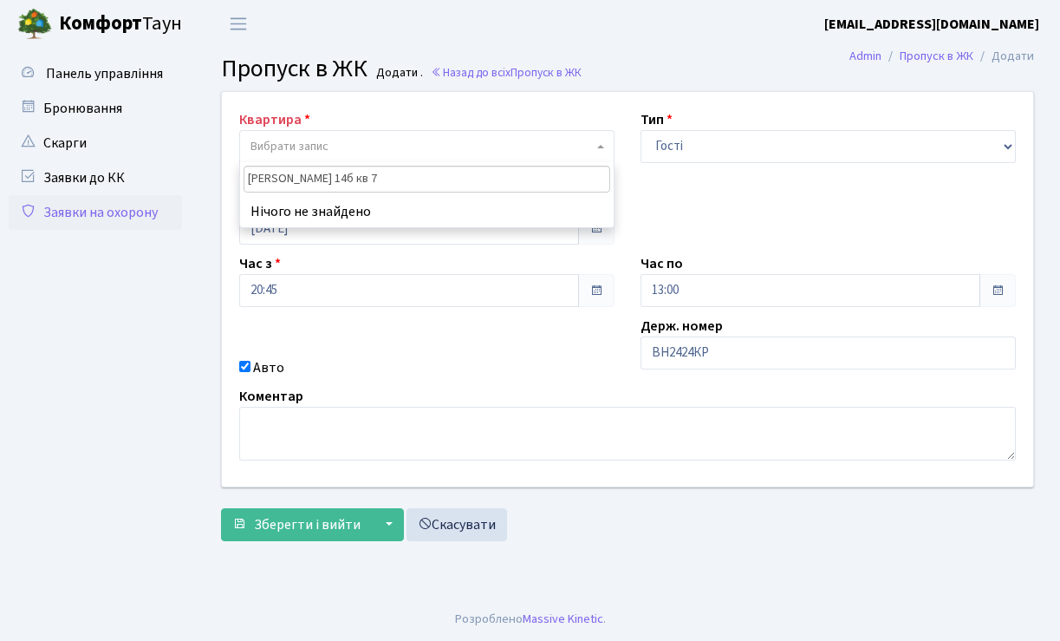
type input "Березнева 14б кв 72"
click at [320, 524] on span "Зберегти і вийти" at bounding box center [307, 524] width 107 height 19
click at [315, 142] on span "Вибрати запис" at bounding box center [289, 146] width 78 height 17
click at [314, 208] on li "Нічого не знайдено" at bounding box center [427, 211] width 374 height 31
click at [295, 179] on input "search" at bounding box center [427, 179] width 367 height 27
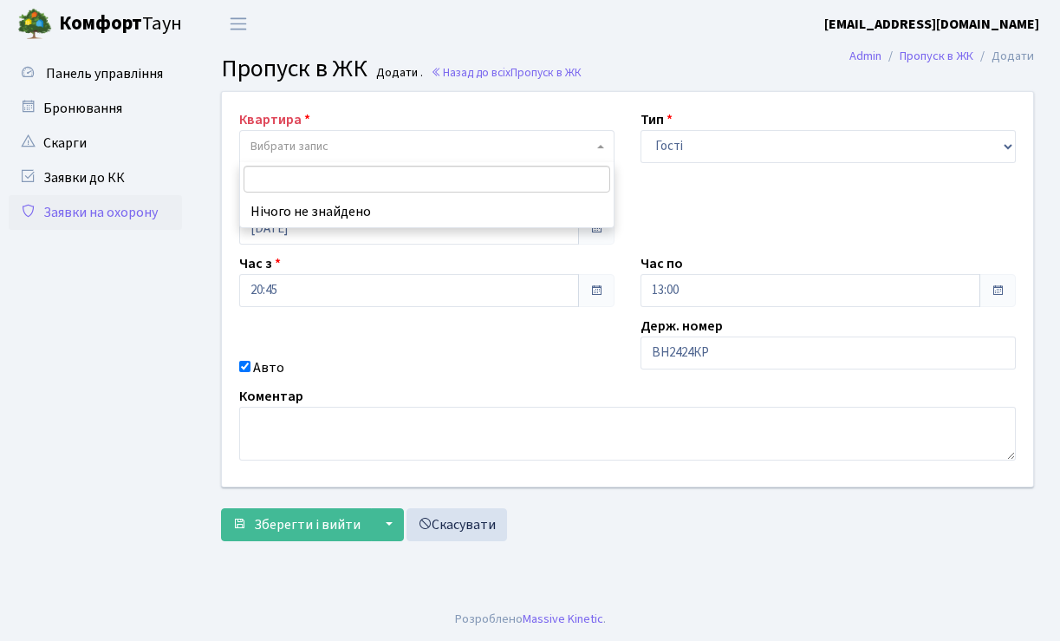
click at [295, 179] on input "search" at bounding box center [427, 179] width 367 height 27
click at [472, 76] on link "Назад до всіх Пропуск в ЖК" at bounding box center [506, 72] width 151 height 16
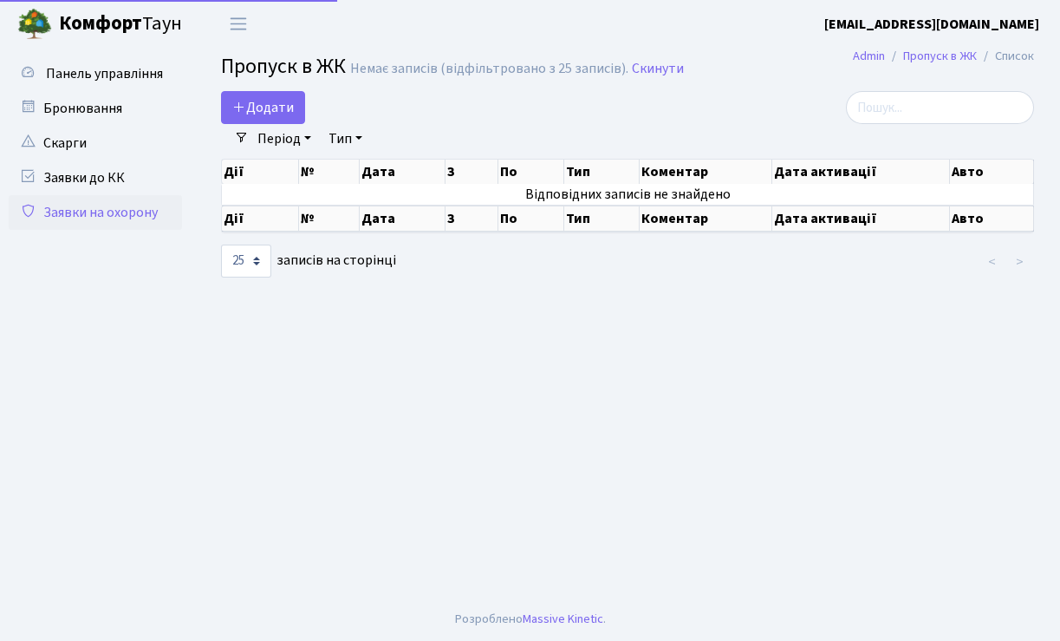
select select "25"
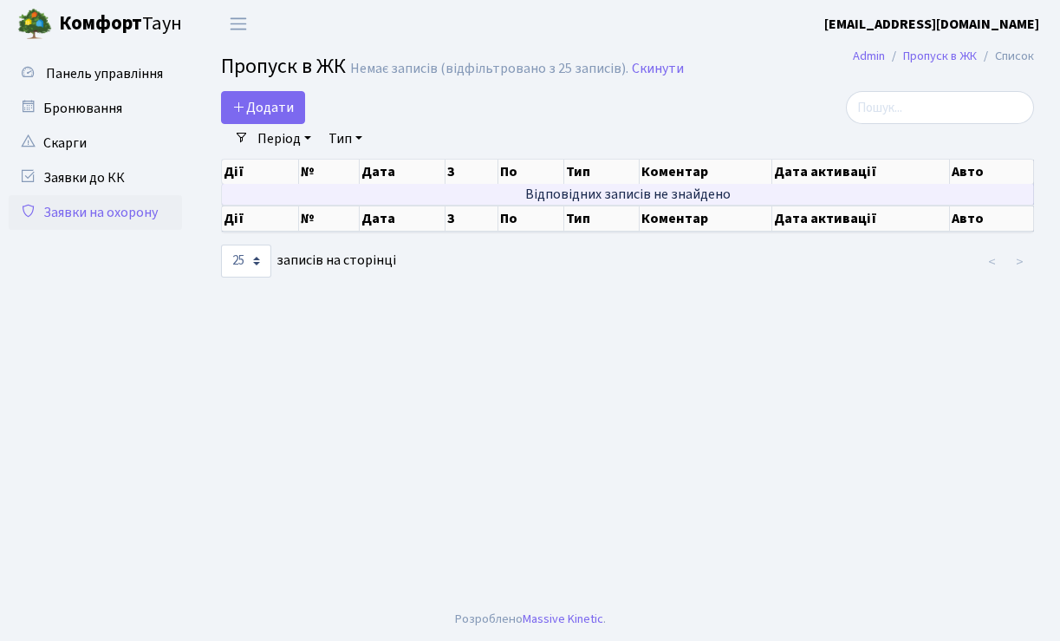
click at [680, 195] on td "Відповідних записів не знайдено" at bounding box center [628, 194] width 812 height 21
click at [1012, 57] on li "Список" at bounding box center [1005, 56] width 57 height 19
click at [946, 54] on link "Пропуск в ЖК" at bounding box center [940, 56] width 74 height 18
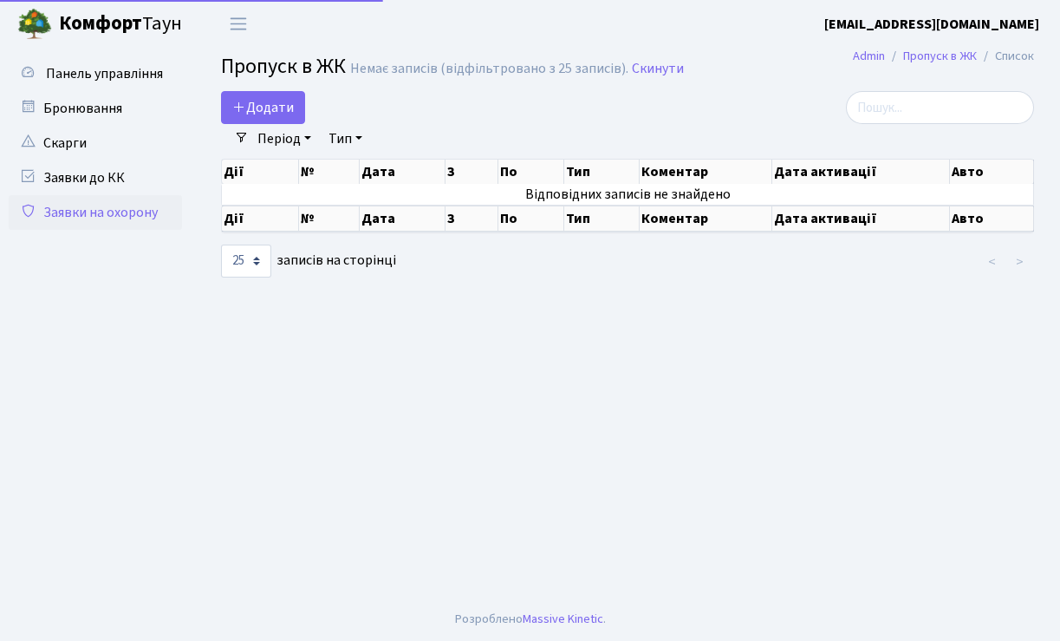
select select "25"
click at [268, 111] on span "Додати" at bounding box center [263, 107] width 62 height 19
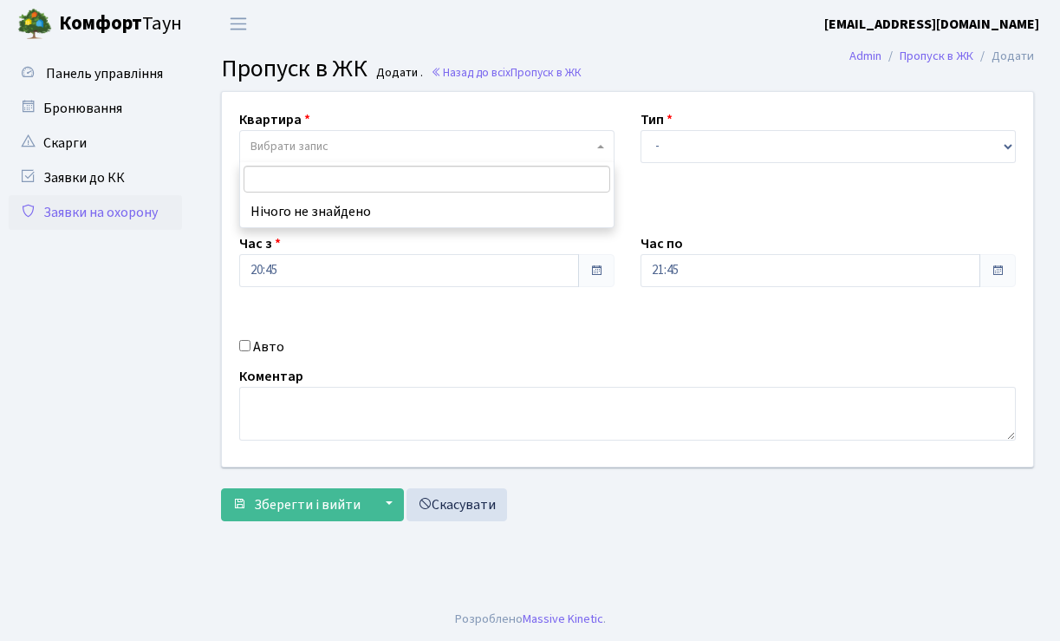
click at [313, 145] on span "Вибрати запис" at bounding box center [289, 146] width 78 height 17
click at [1007, 144] on select "- Доставка Таксі Гості Сервіс" at bounding box center [828, 146] width 375 height 33
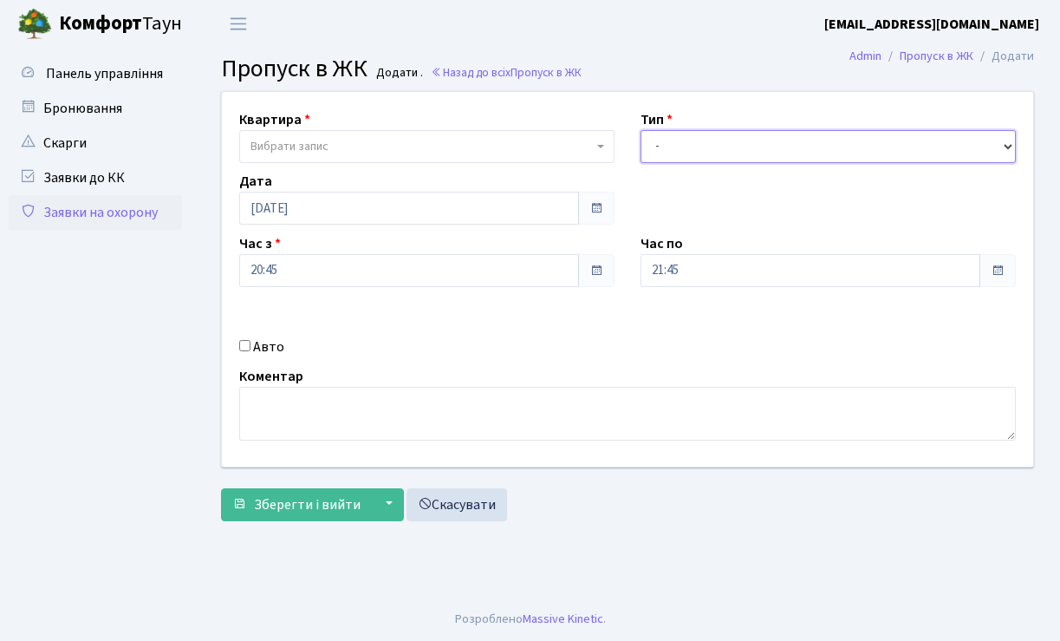
select select "3"
click at [641, 130] on select "- Доставка Таксі Гості Сервіс" at bounding box center [828, 146] width 375 height 33
click at [245, 344] on input "Авто" at bounding box center [244, 345] width 11 height 11
checkbox input "true"
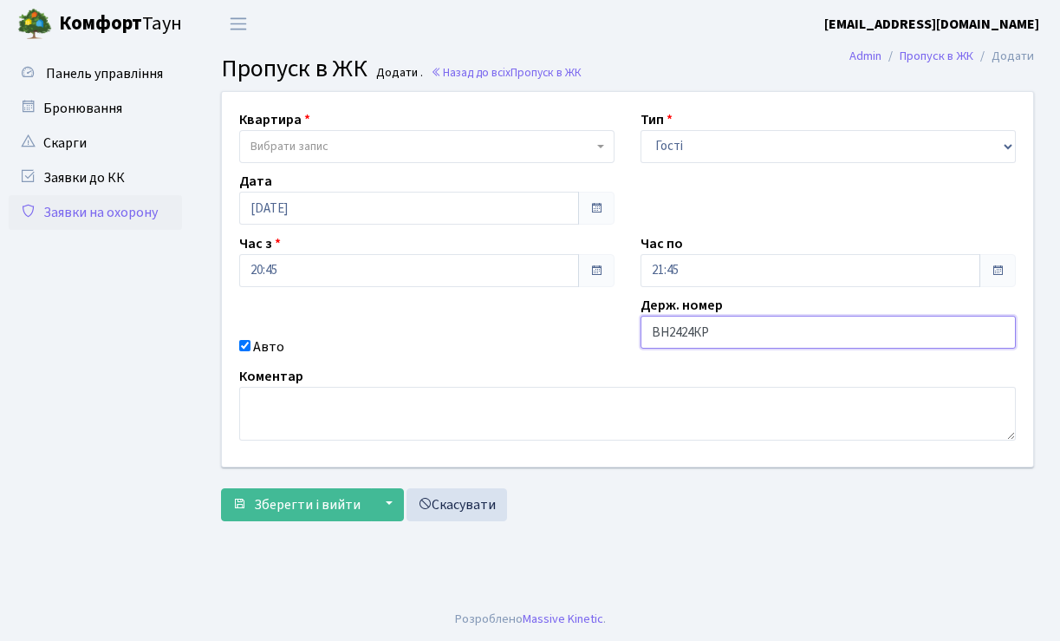
type input "ВН2424КР"
click at [299, 145] on span "Вибрати запис" at bounding box center [289, 146] width 78 height 17
click at [599, 146] on b at bounding box center [600, 146] width 7 height 3
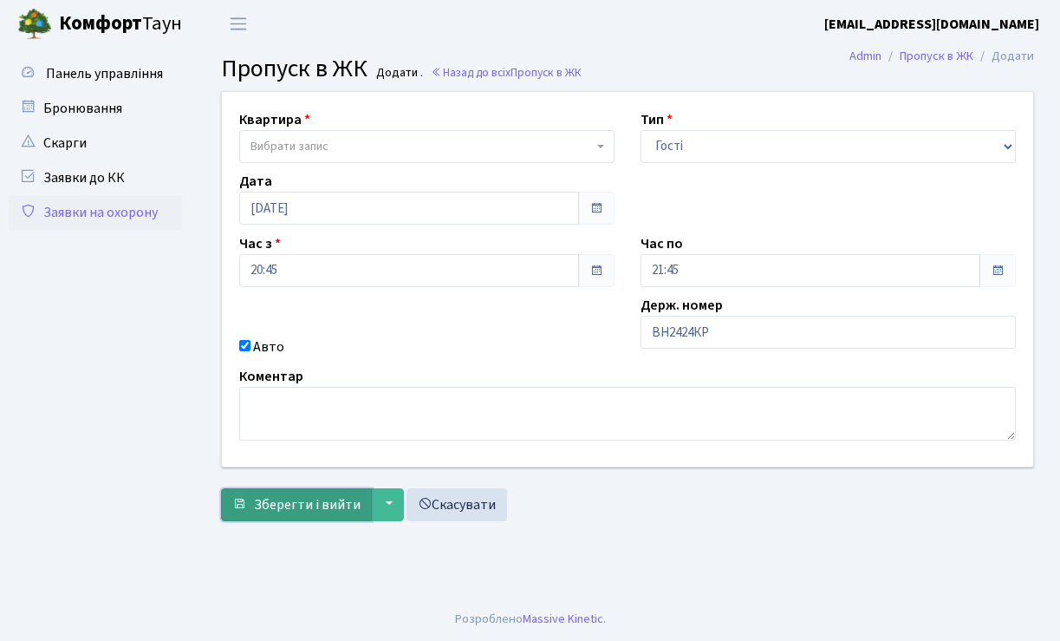
click at [336, 507] on span "Зберегти і вийти" at bounding box center [307, 504] width 107 height 19
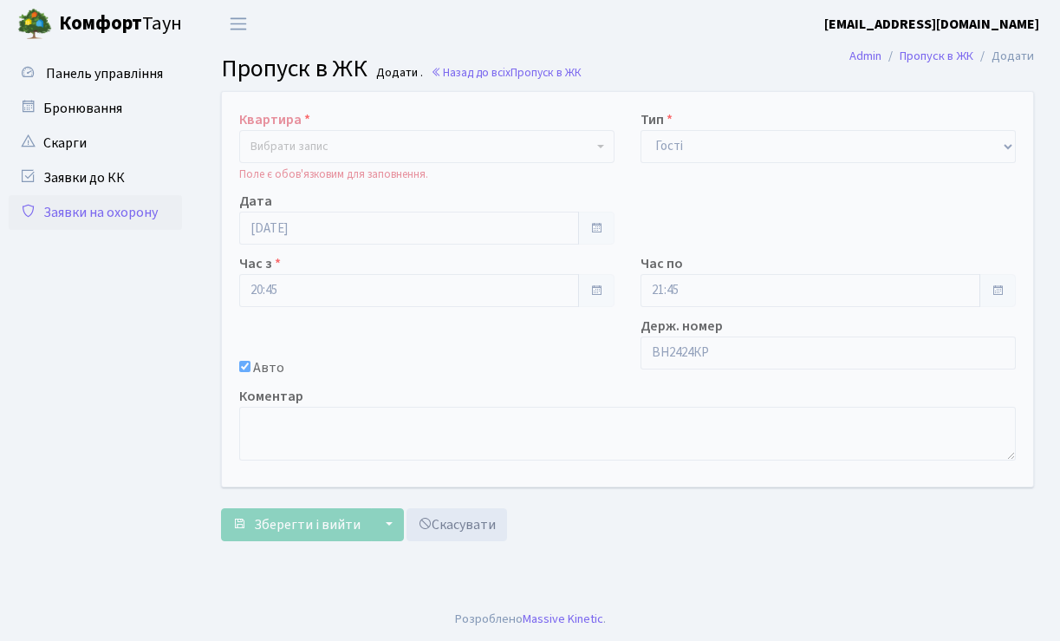
click at [309, 144] on span "Вибрати запис" at bounding box center [289, 146] width 78 height 17
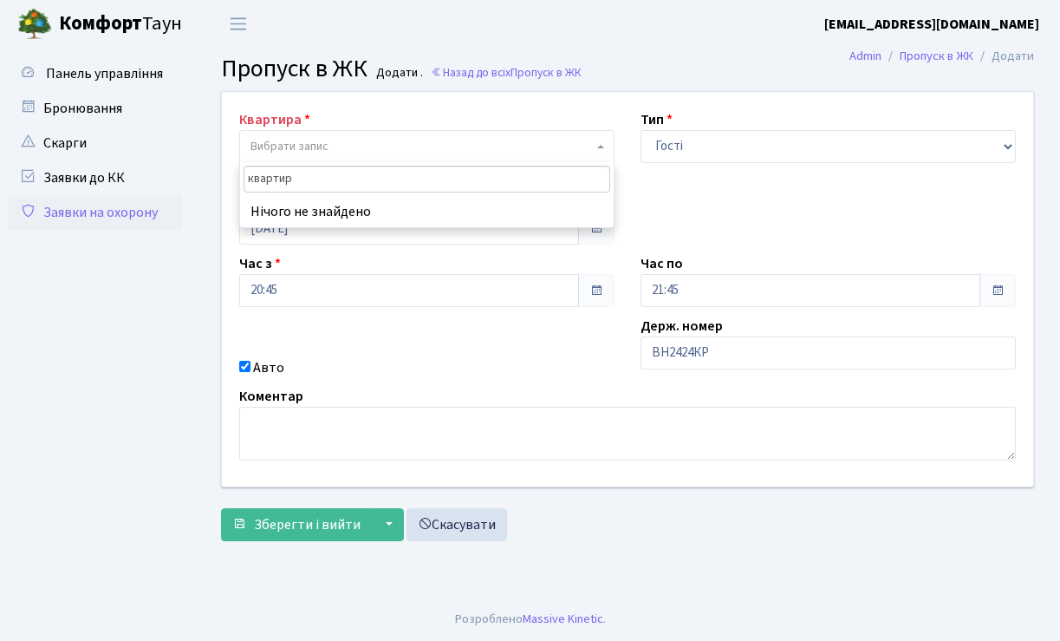
type input "квартира"
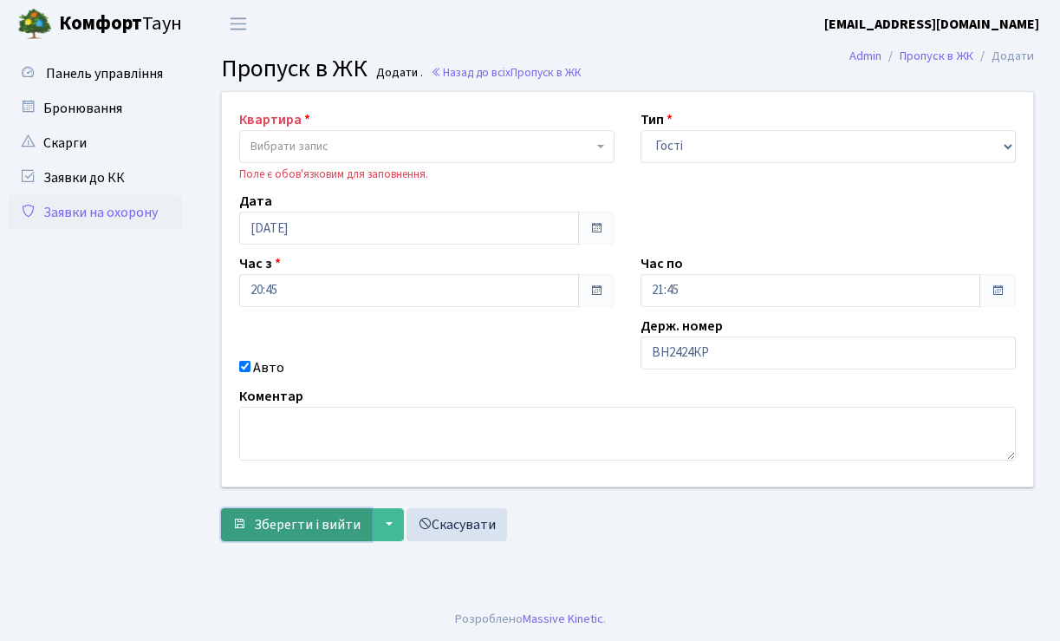
click at [328, 520] on span "Зберегти і вийти" at bounding box center [307, 524] width 107 height 19
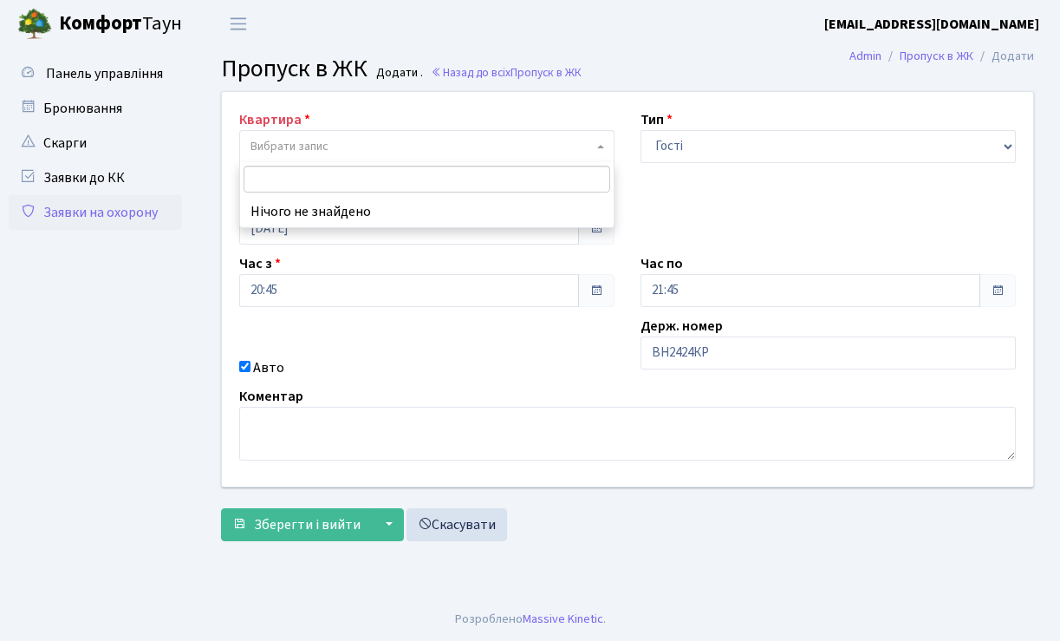
click at [274, 146] on span "Вибрати запис" at bounding box center [289, 146] width 78 height 17
click at [301, 209] on li "Нічого не знайдено" at bounding box center [427, 211] width 374 height 31
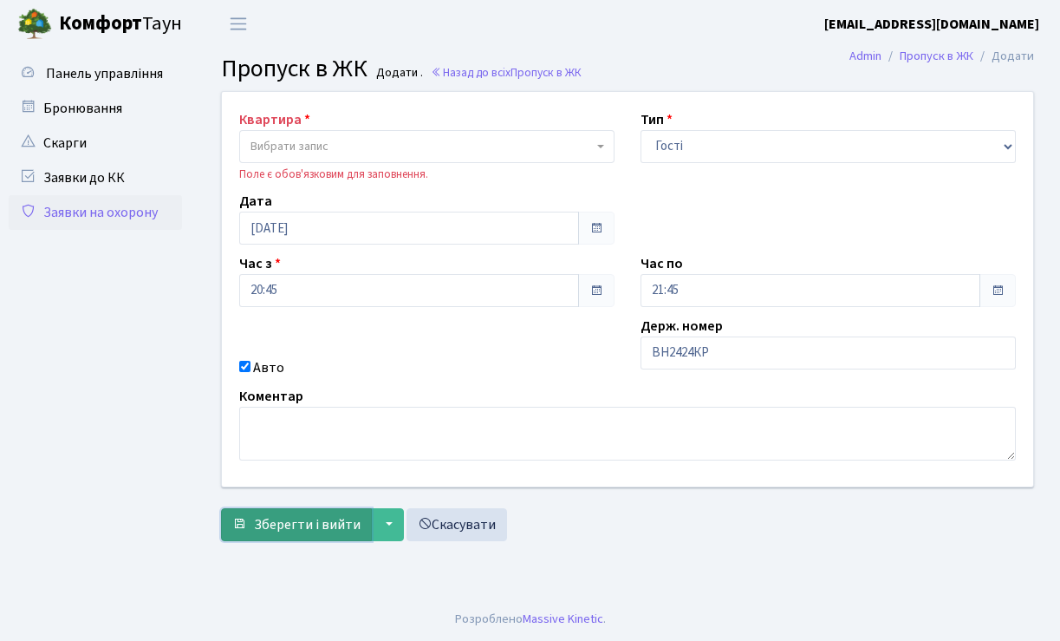
click at [289, 525] on span "Зберегти і вийти" at bounding box center [307, 524] width 107 height 19
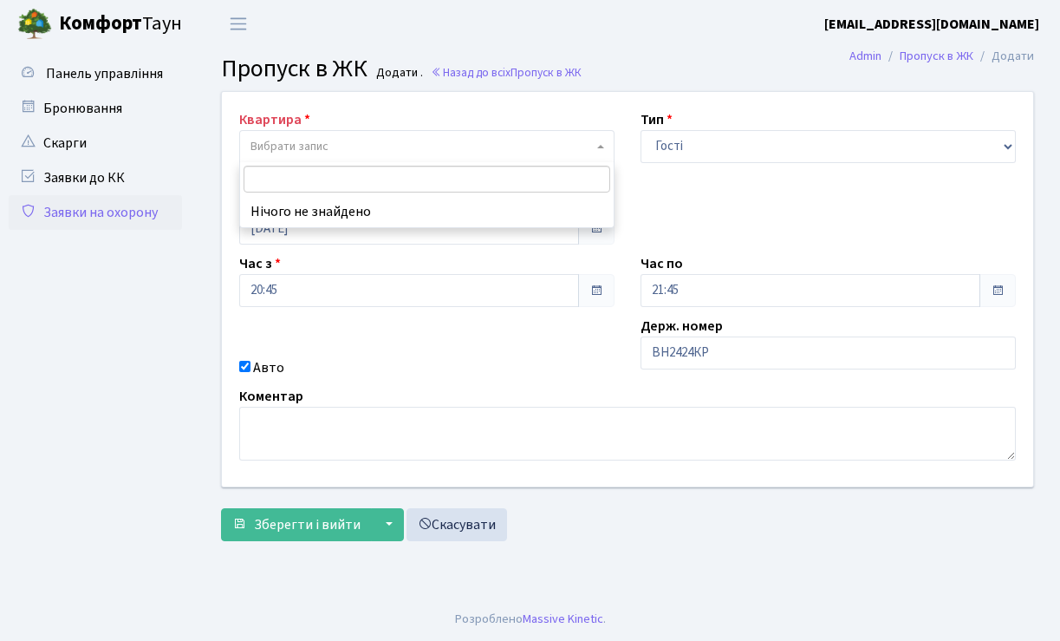
click at [266, 139] on span "Вибрати запис" at bounding box center [289, 146] width 78 height 17
type input "Березнева 14б 1п 72кв"
click at [292, 517] on span "Зберегти і вийти" at bounding box center [307, 524] width 107 height 19
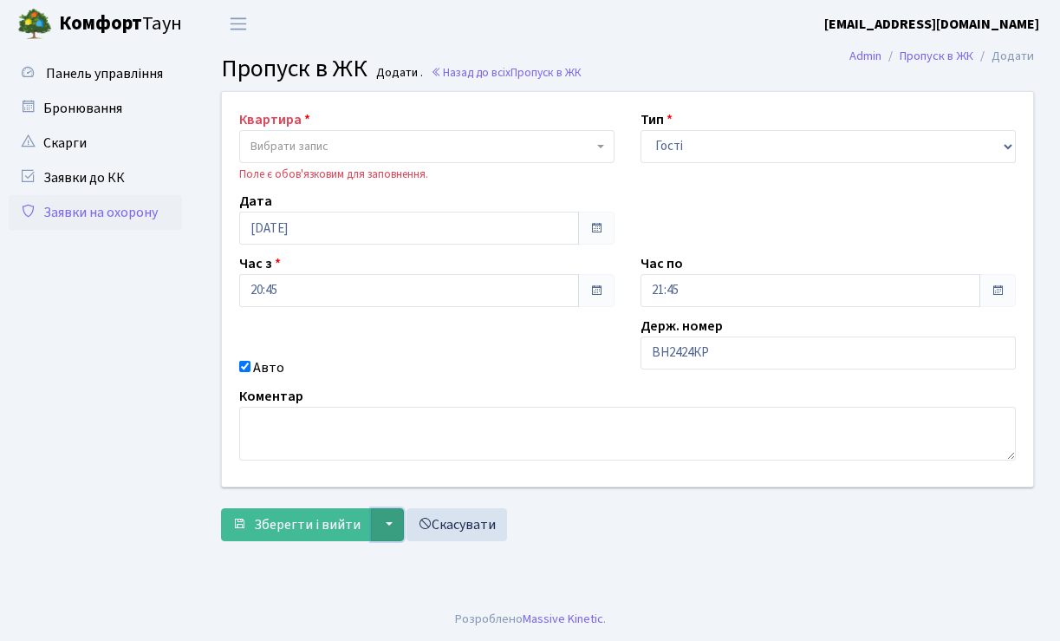
click at [388, 522] on button "▼" at bounding box center [387, 524] width 33 height 33
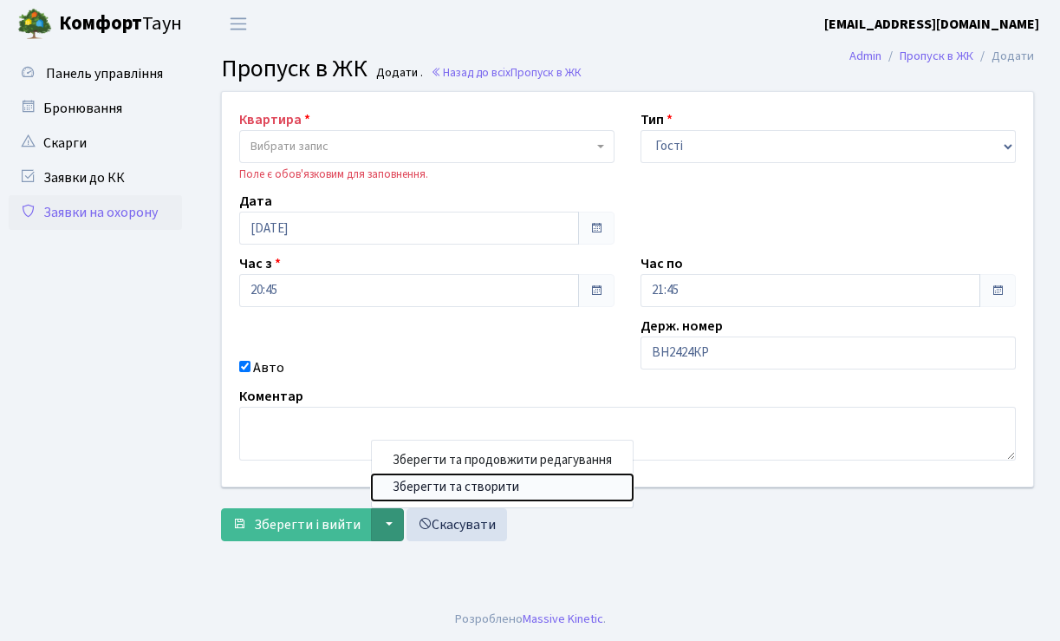
click at [412, 492] on button "Зберегти та створити" at bounding box center [502, 486] width 261 height 27
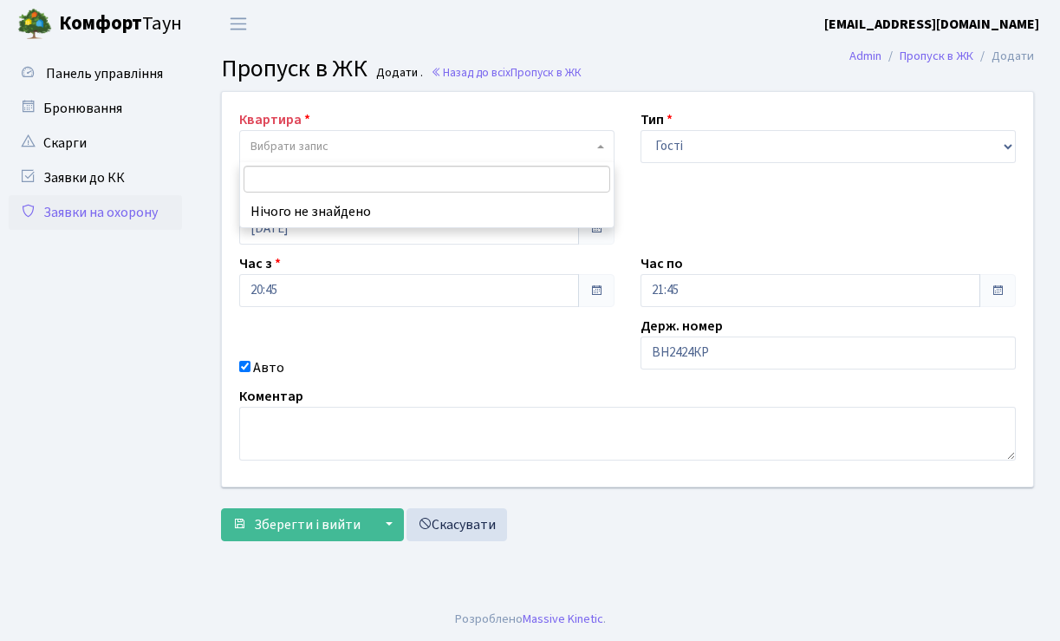
click at [601, 148] on span at bounding box center [602, 146] width 3 height 33
click at [328, 216] on li "Нічого не знайдено" at bounding box center [427, 211] width 374 height 31
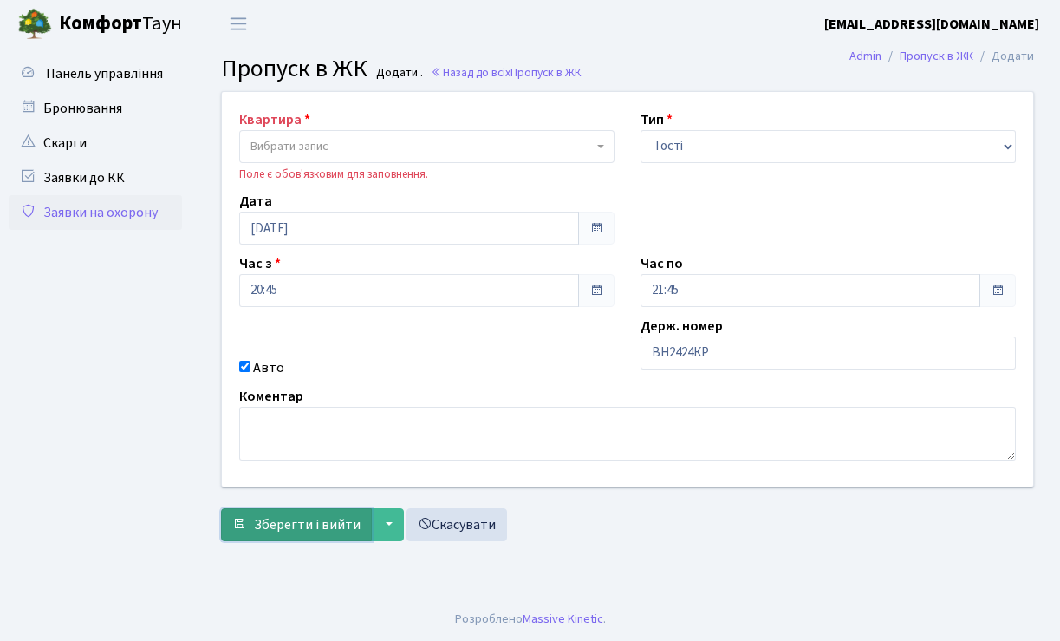
click at [331, 520] on span "Зберегти і вийти" at bounding box center [307, 524] width 107 height 19
click at [342, 112] on form "Квартира Вибрати запис Поле є обов'язковим для заповнення. Тип - Доставка Таксі…" at bounding box center [627, 316] width 813 height 450
click at [90, 215] on link "Заявки на охорону" at bounding box center [95, 212] width 173 height 35
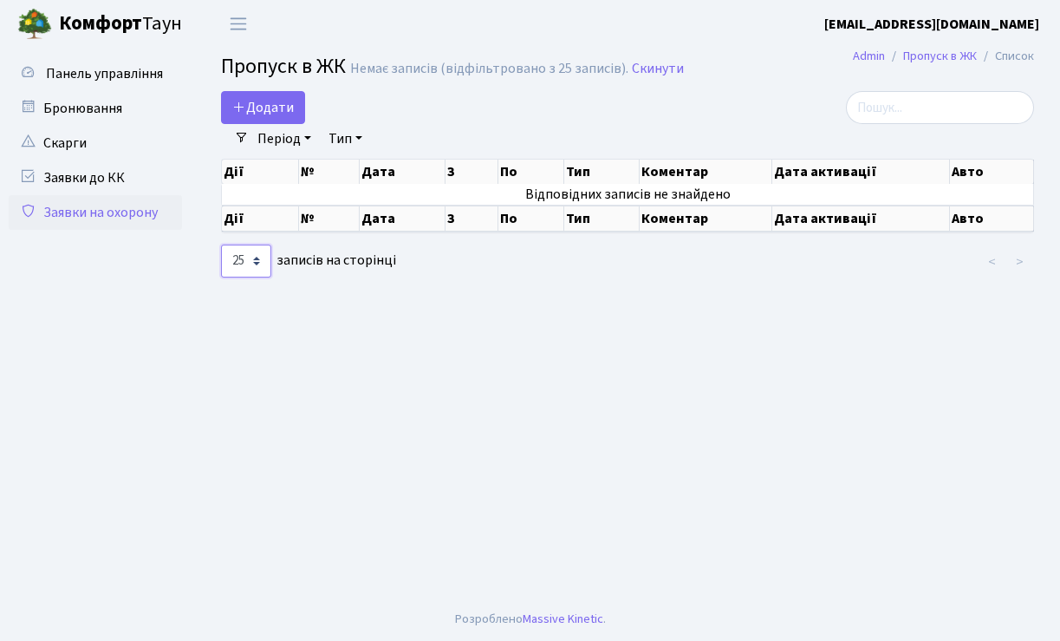
click at [259, 260] on select "10 25 50 100 250 500 1,000" at bounding box center [246, 260] width 50 height 33
select select "100"
click at [221, 244] on select "10 25 50 100 250 500 1,000" at bounding box center [246, 260] width 50 height 33
click at [117, 78] on span "Панель управління" at bounding box center [104, 73] width 117 height 19
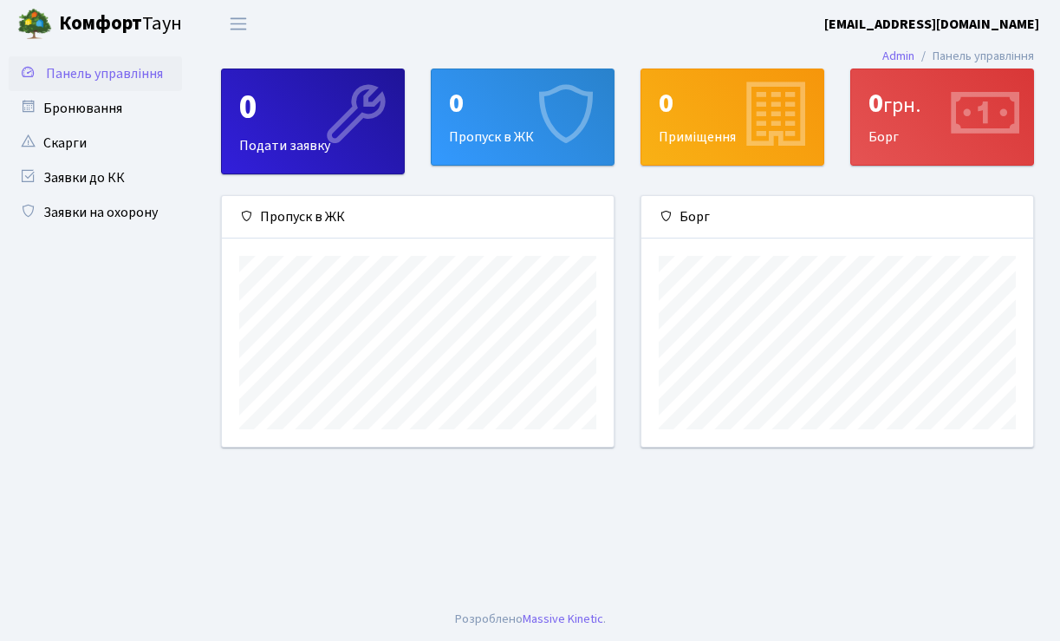
scroll to position [250, 392]
click at [285, 136] on div "0 Подати заявку" at bounding box center [313, 121] width 182 height 104
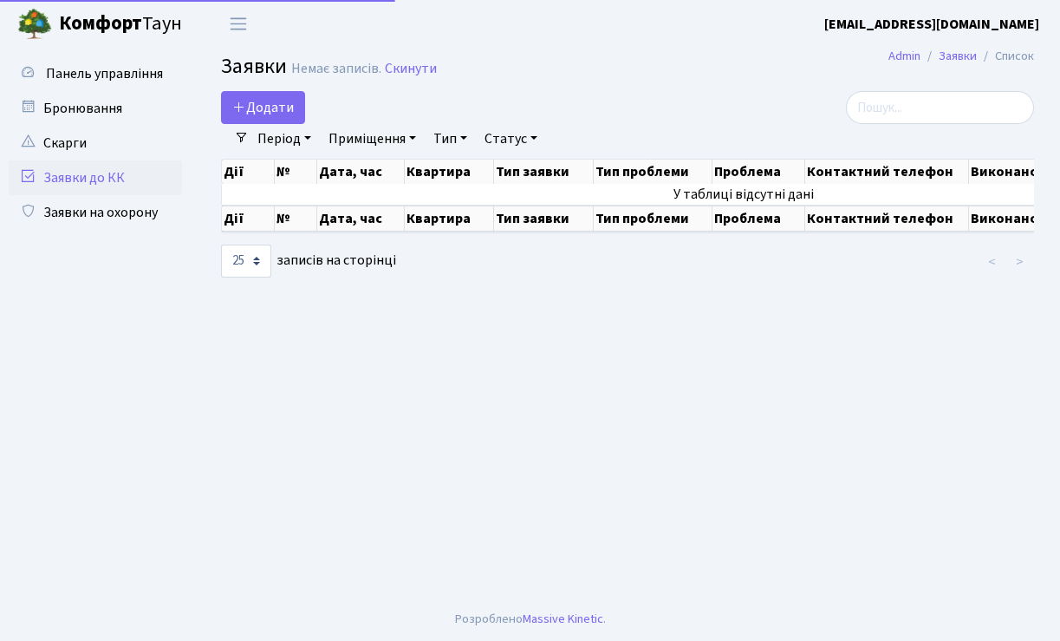
select select "25"
click at [259, 109] on span "Додати" at bounding box center [263, 107] width 62 height 19
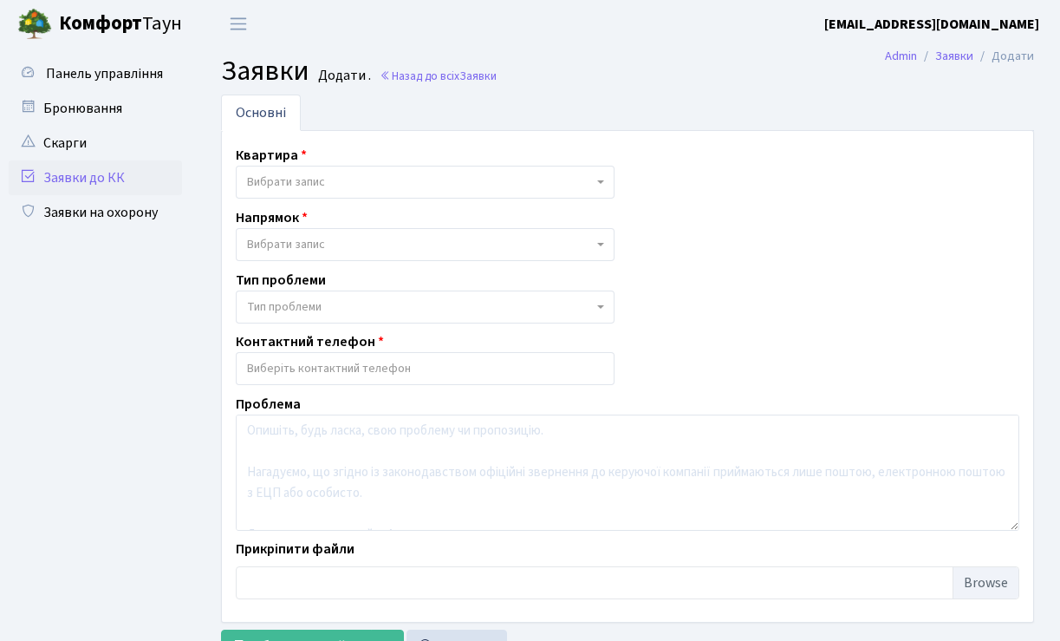
select select
click at [114, 211] on link "Заявки на охорону" at bounding box center [95, 212] width 173 height 35
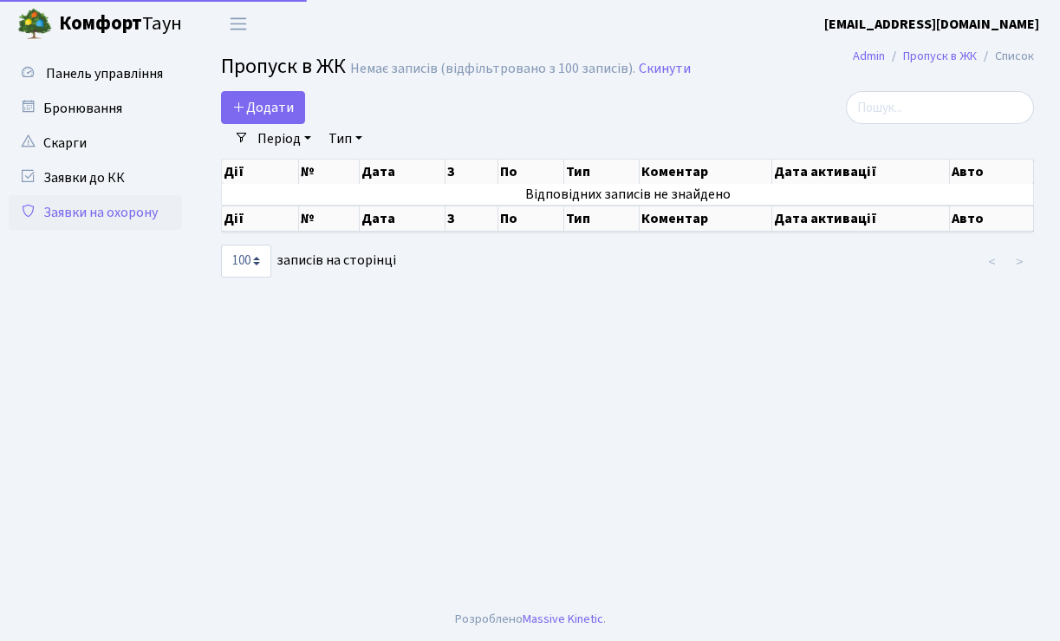
select select "100"
click at [244, 116] on span "Додати" at bounding box center [263, 107] width 62 height 19
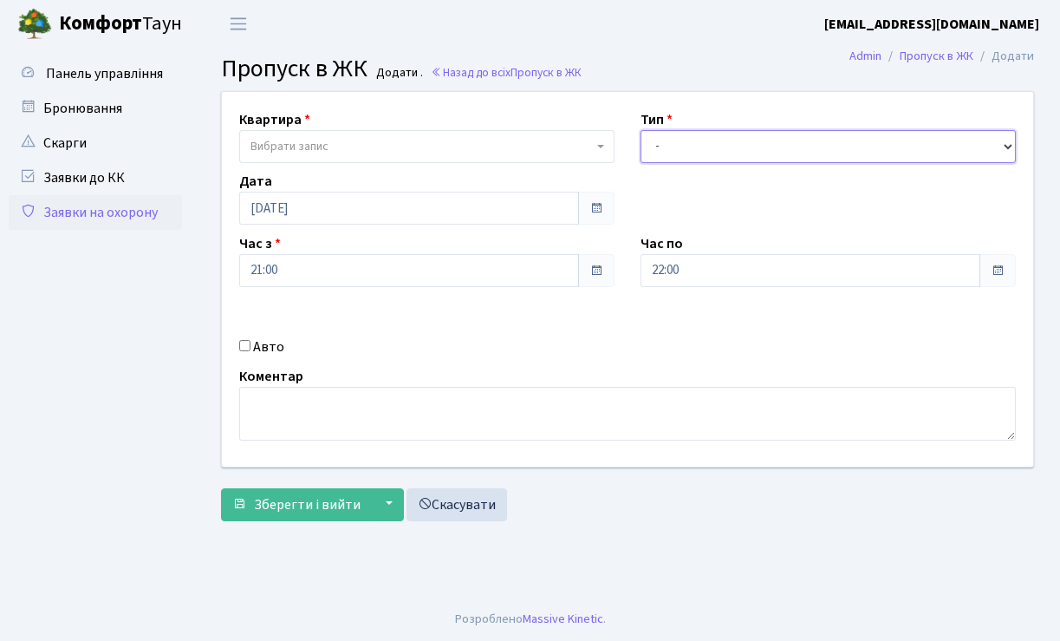
click at [977, 143] on select "- Доставка Таксі Гості Сервіс" at bounding box center [828, 146] width 375 height 33
select select "3"
click at [641, 130] on select "- Доставка Таксі Гості Сервіс" at bounding box center [828, 146] width 375 height 33
click at [248, 347] on input "Авто" at bounding box center [244, 345] width 11 height 11
checkbox input "true"
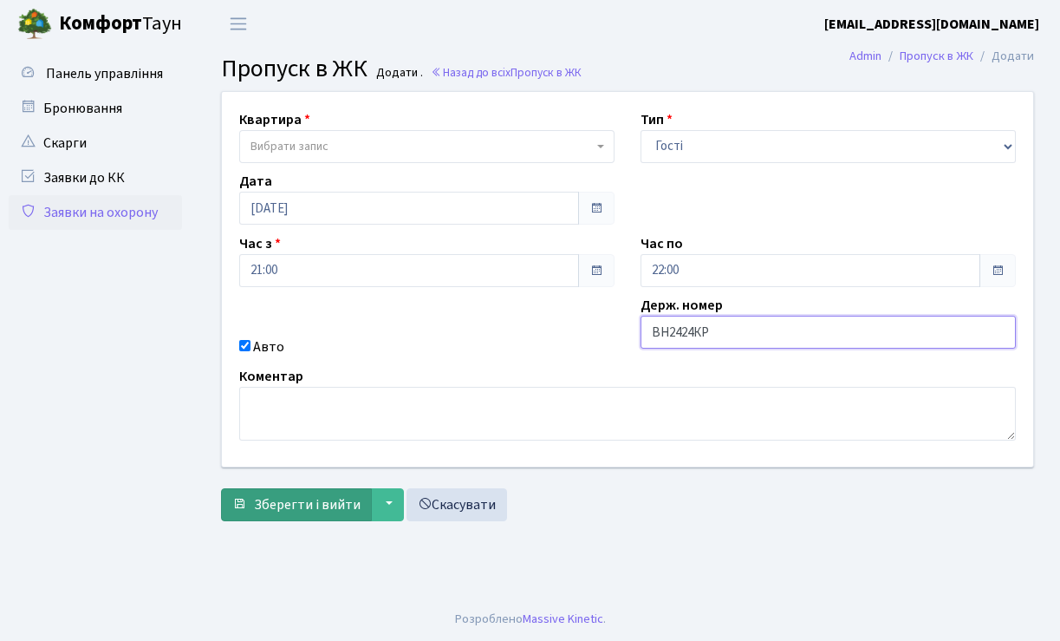
type input "ВН2424КР"
click at [314, 509] on span "Зберегти і вийти" at bounding box center [307, 504] width 107 height 19
